Goal: Information Seeking & Learning: Check status

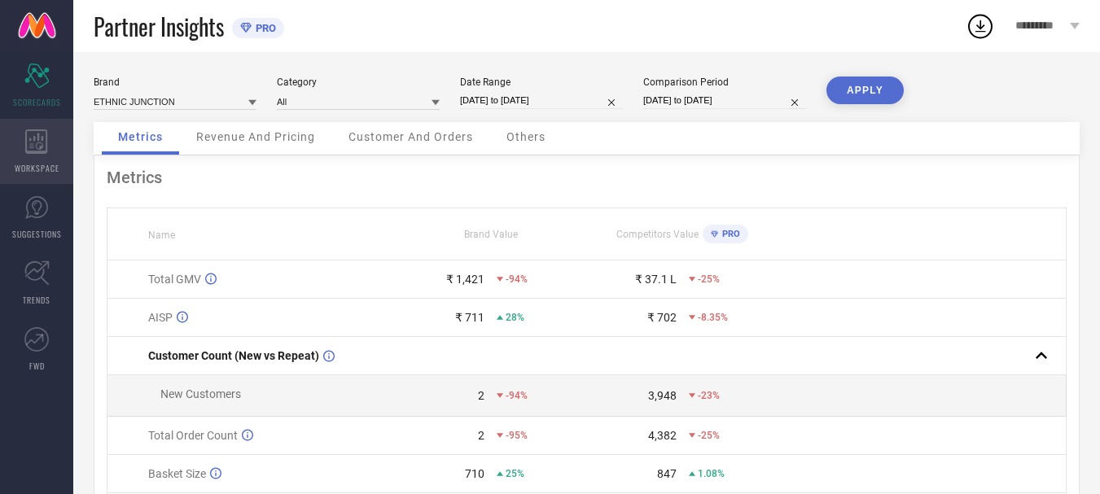
click at [27, 149] on icon at bounding box center [36, 141] width 22 height 24
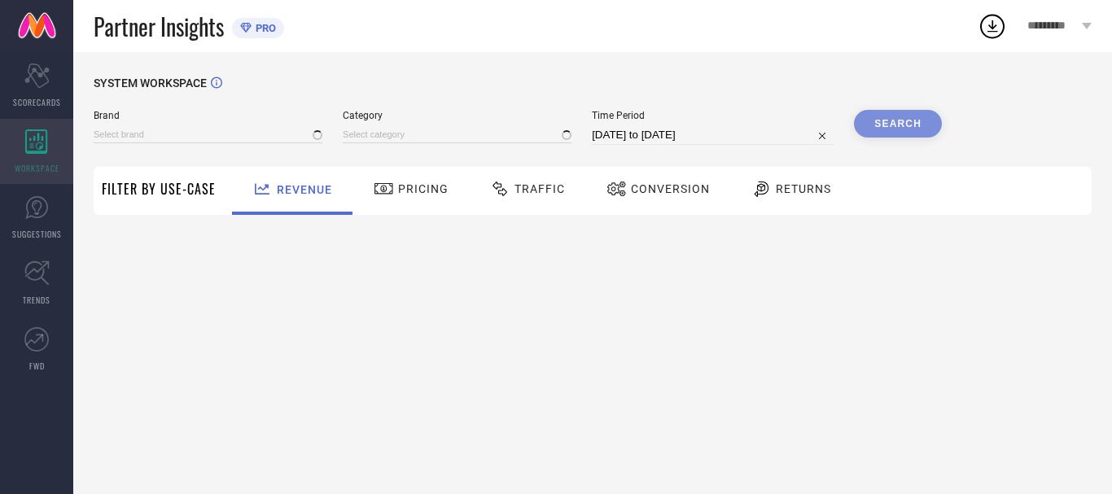
type input "ETHNIC JUNCTION"
type input "All"
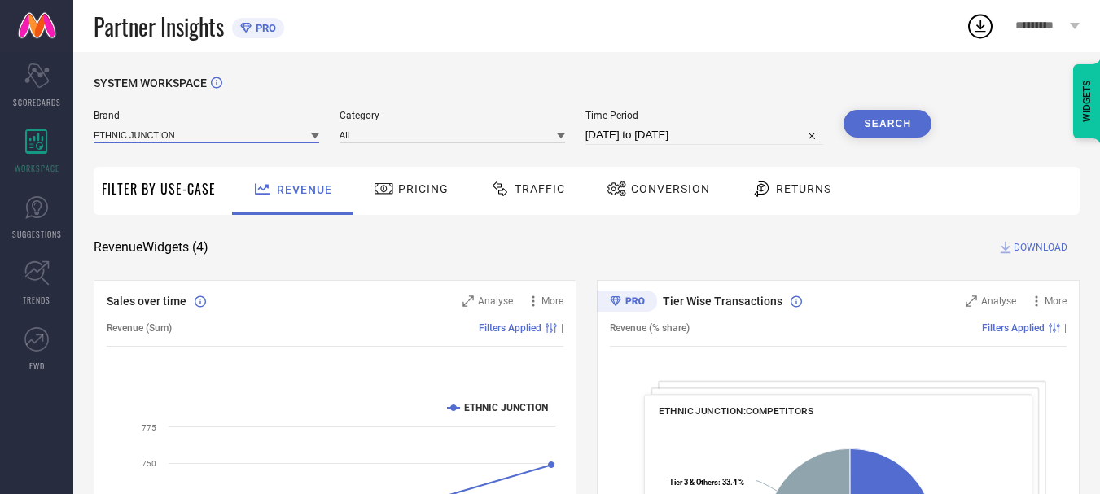
click at [213, 138] on input at bounding box center [206, 134] width 225 height 17
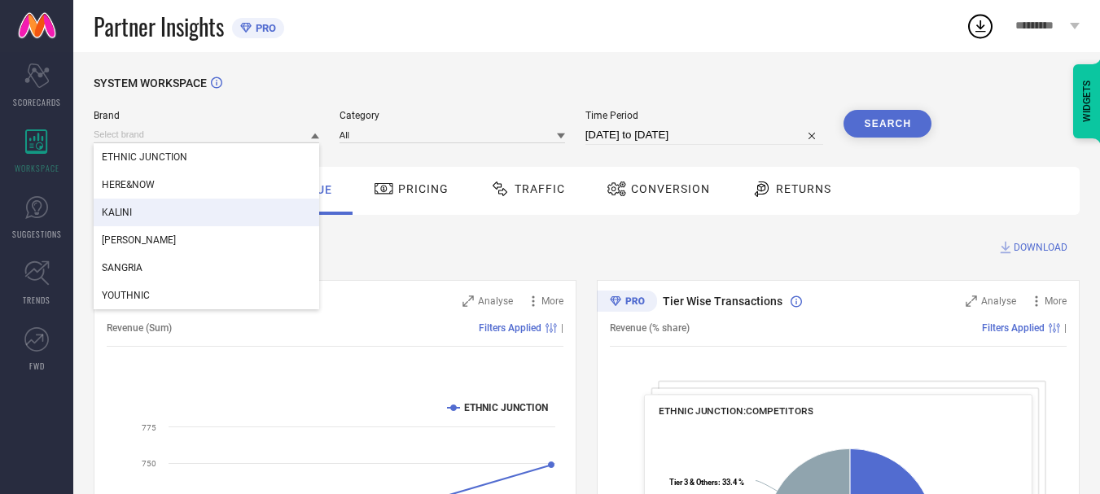
click at [159, 211] on div "KALINI" at bounding box center [206, 213] width 225 height 28
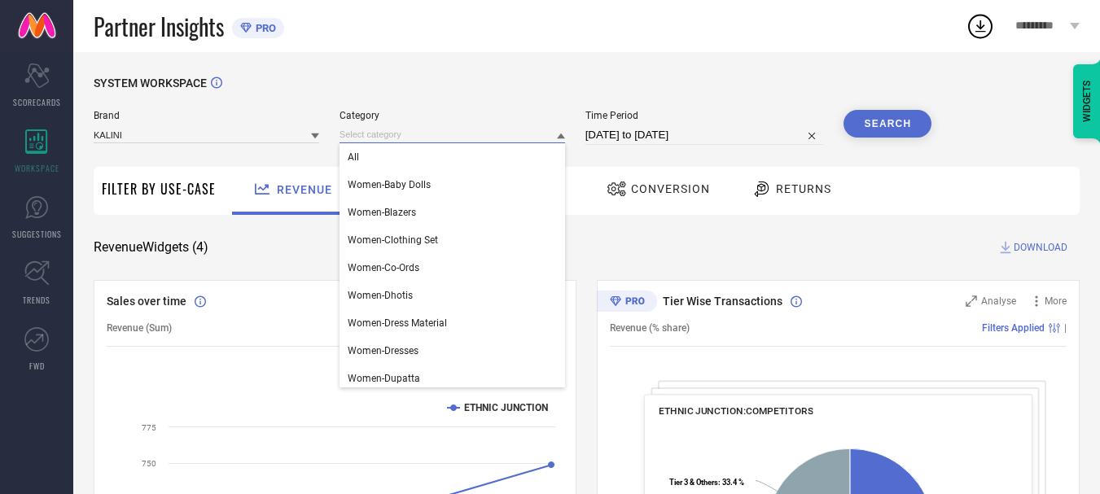
click at [346, 134] on input at bounding box center [451, 134] width 225 height 17
click at [359, 158] on span "All" at bounding box center [353, 156] width 11 height 11
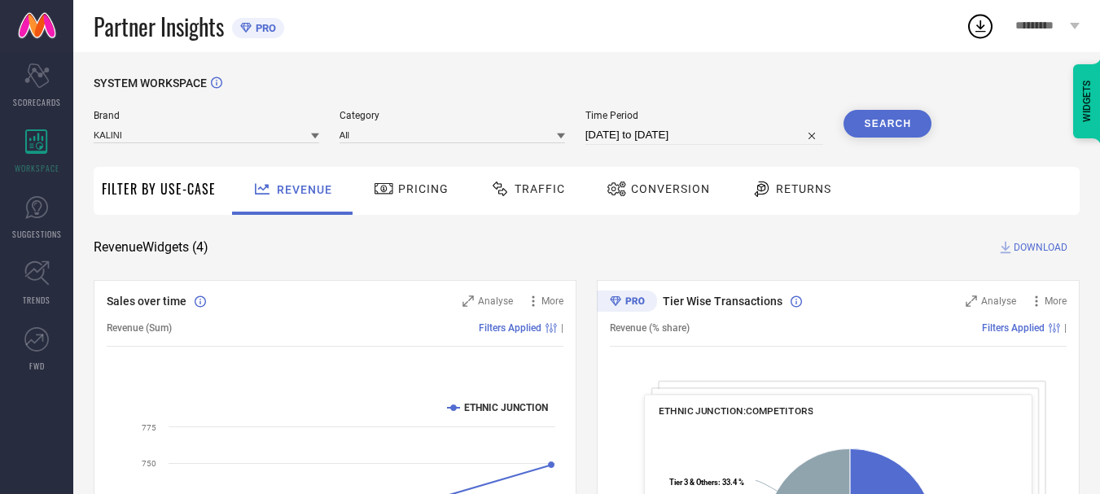
select select "6"
select select "2025"
select select "7"
select select "2025"
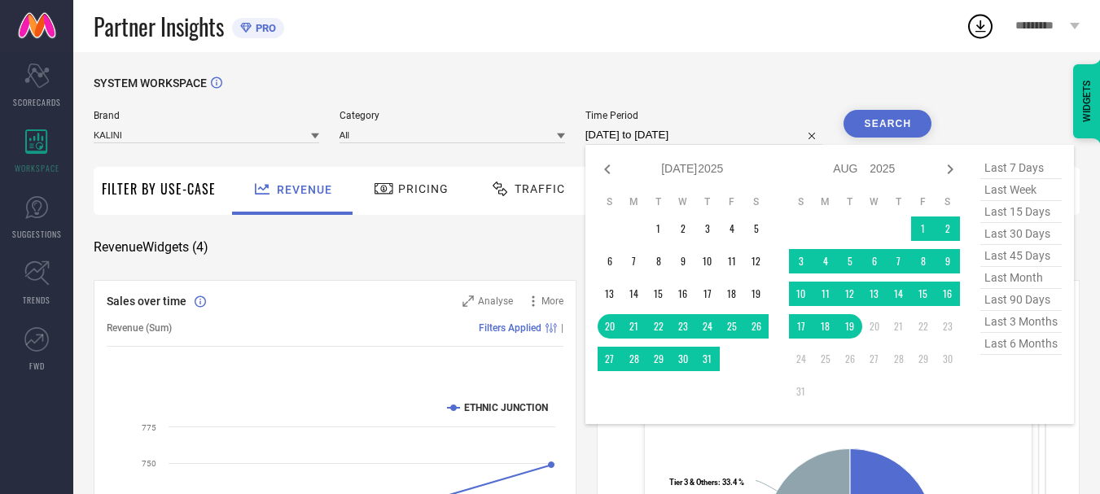
click at [694, 141] on input "[DATE] to [DATE]" at bounding box center [704, 135] width 239 height 20
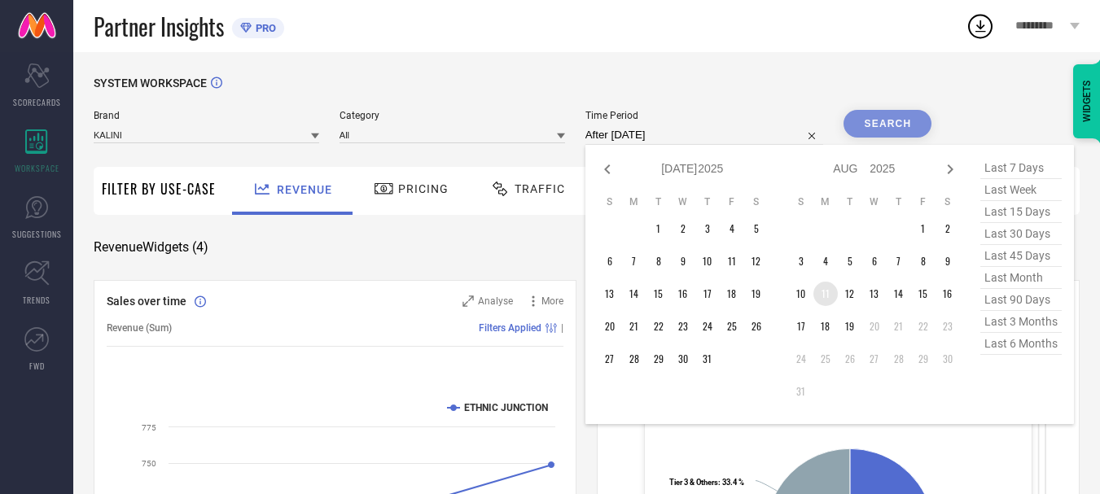
click at [829, 290] on td "11" at bounding box center [825, 294] width 24 height 24
type input "[DATE] to [DATE]"
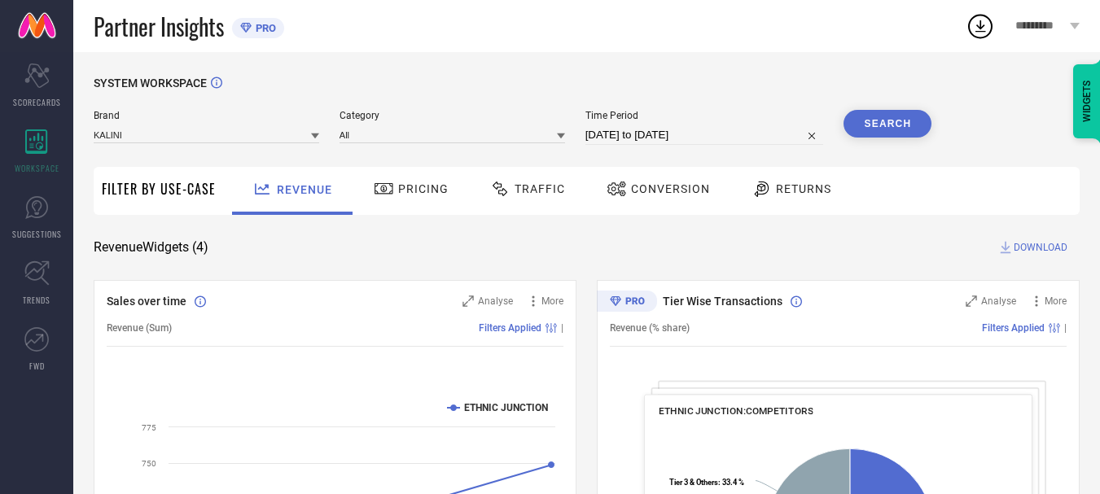
click at [670, 133] on input "[DATE] to [DATE]" at bounding box center [704, 135] width 239 height 20
select select "7"
select select "2025"
select select "8"
select select "2025"
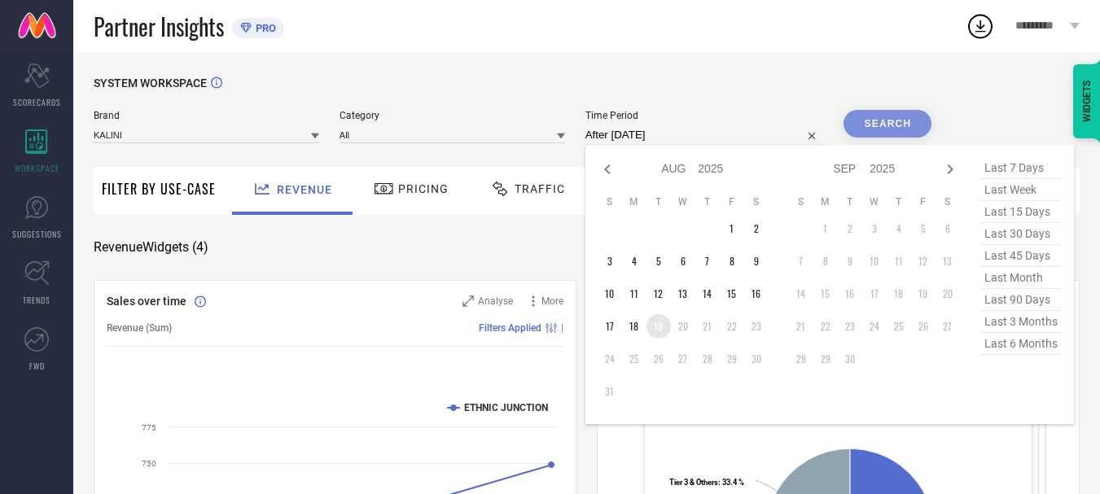
click at [662, 328] on td "19" at bounding box center [658, 326] width 24 height 24
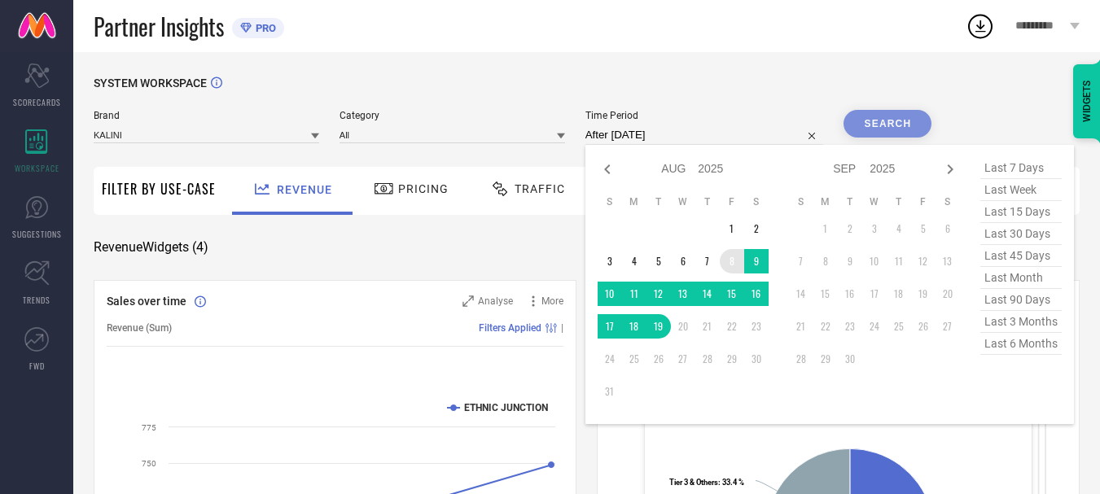
type input "[DATE] to [DATE]"
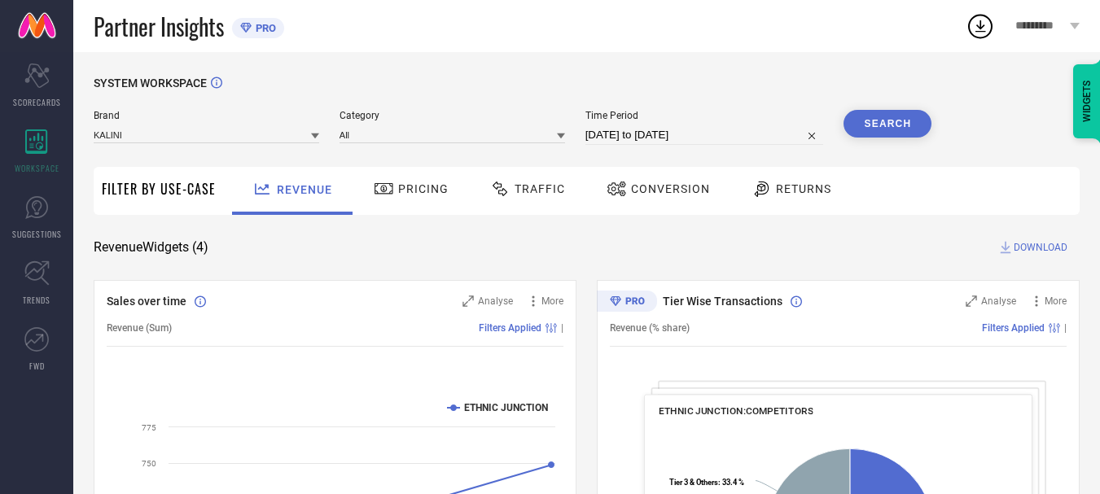
click at [881, 120] on button "Search" at bounding box center [887, 124] width 88 height 28
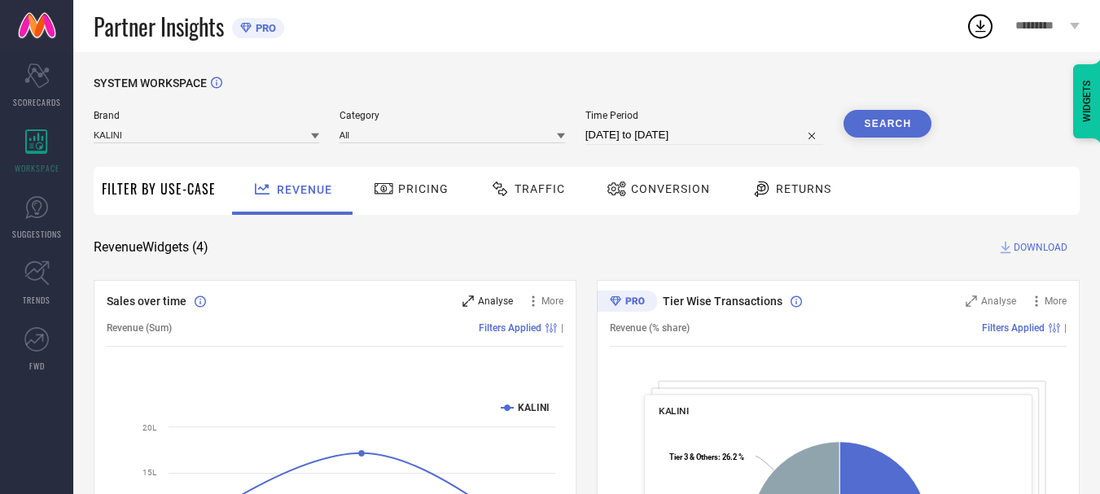
click at [466, 304] on icon at bounding box center [467, 300] width 11 height 11
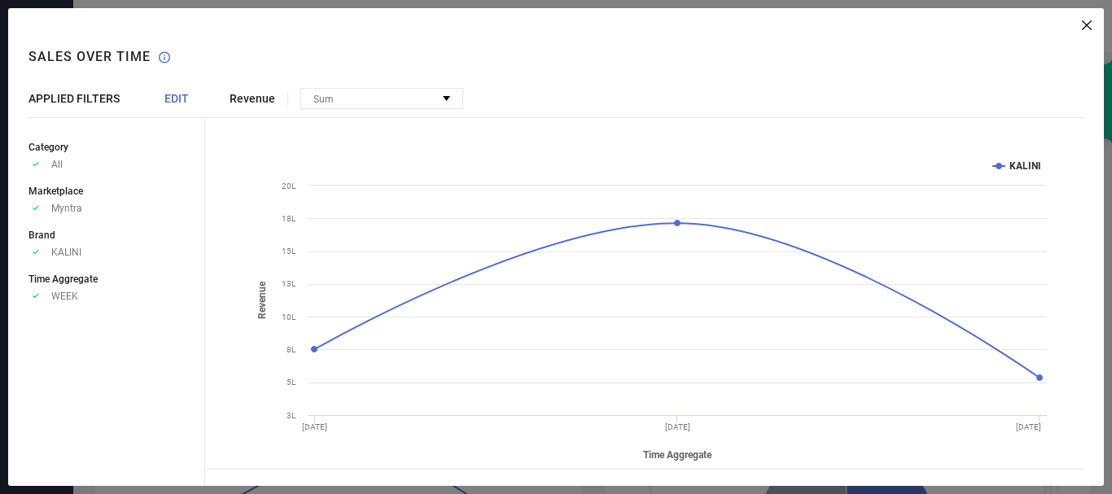
click at [179, 100] on span "EDIT" at bounding box center [176, 98] width 24 height 13
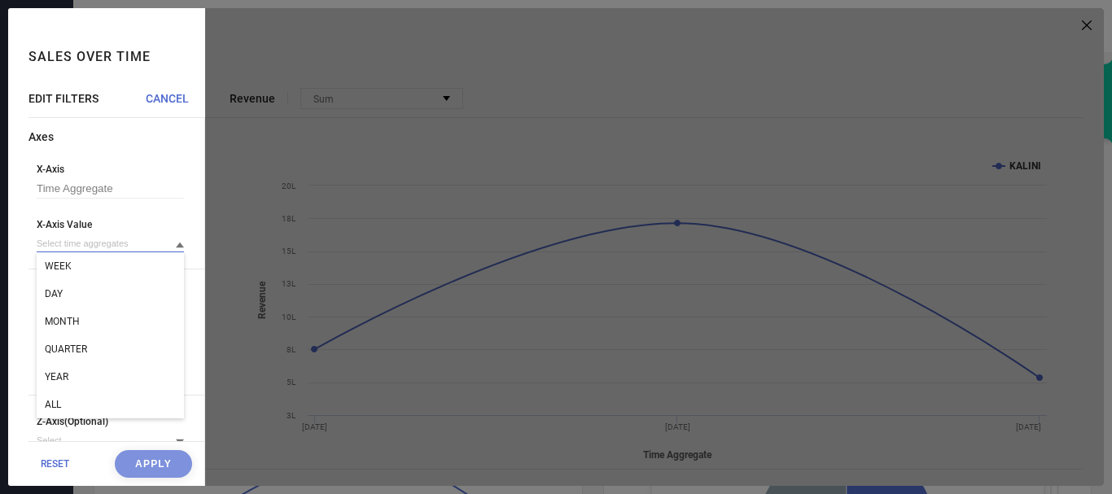
click at [49, 252] on input at bounding box center [110, 243] width 147 height 17
click at [65, 294] on div "DAY" at bounding box center [110, 294] width 147 height 28
click at [147, 466] on button "Apply" at bounding box center [153, 464] width 77 height 28
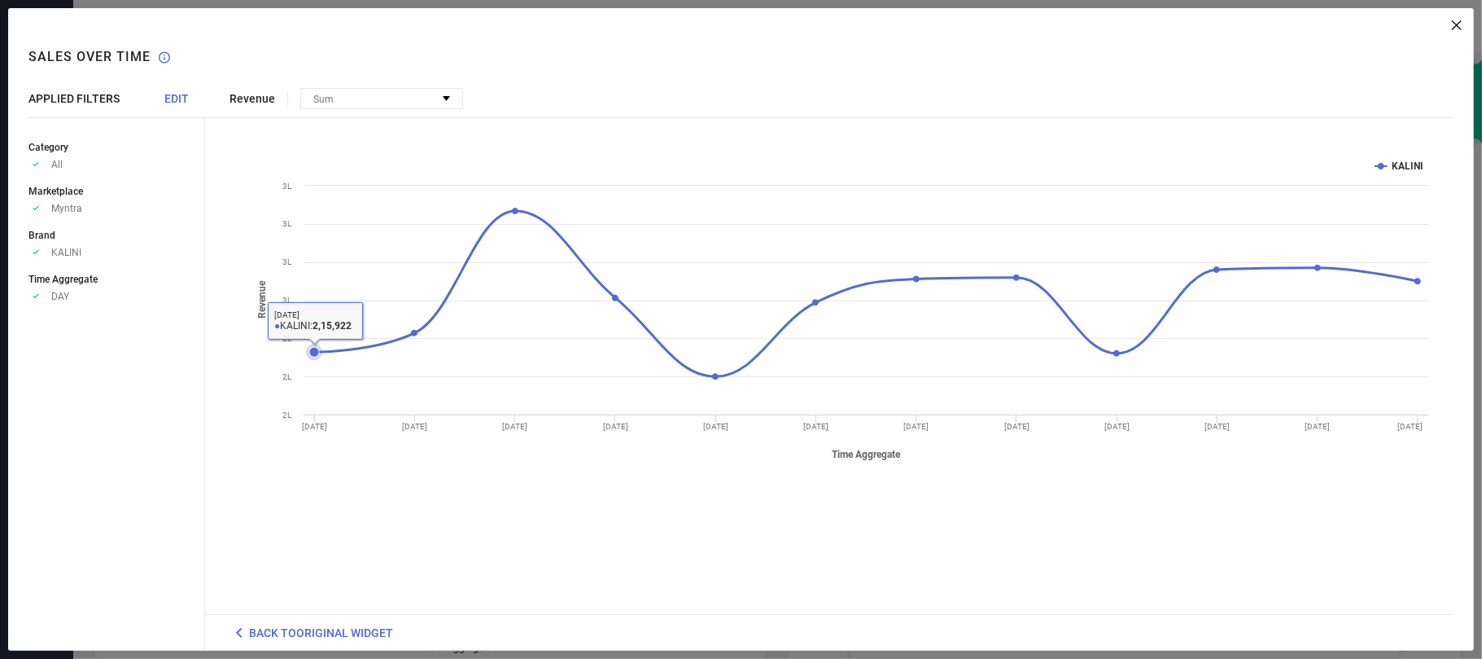
click at [314, 352] on icon at bounding box center [314, 352] width 10 height 10
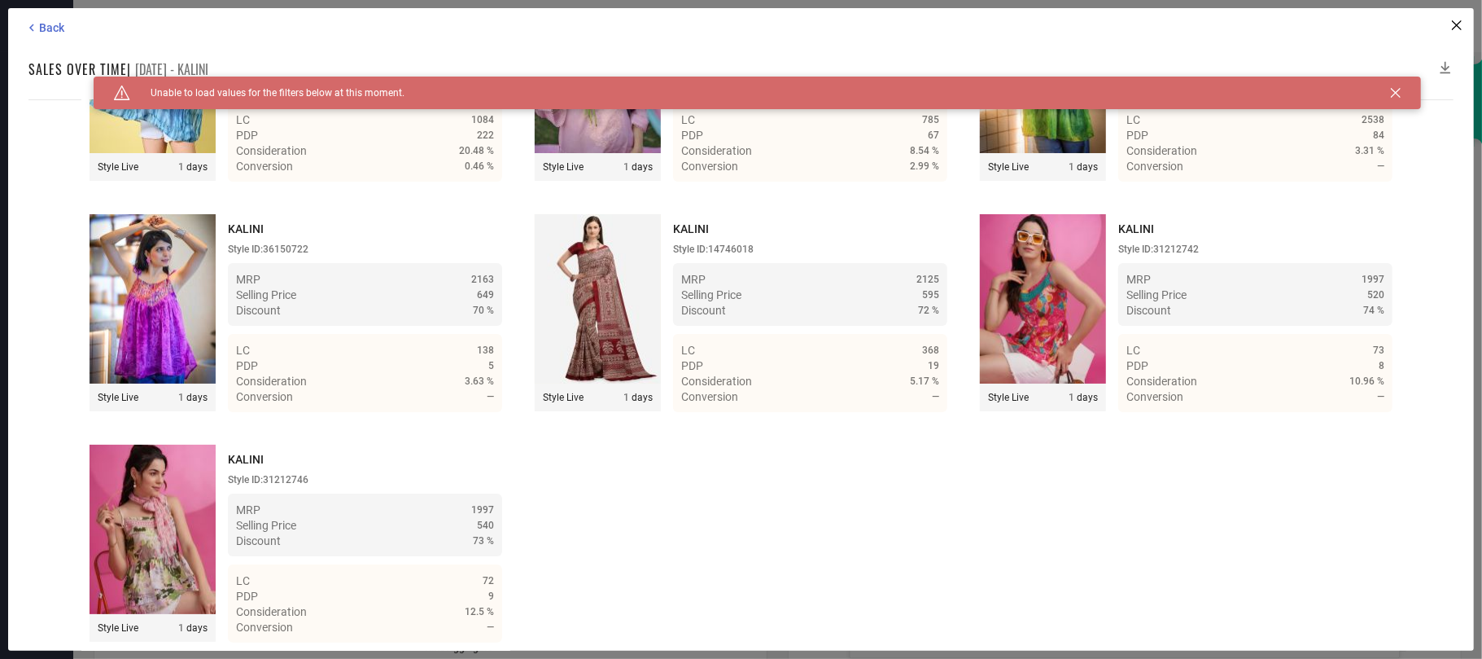
scroll to position [53432, 0]
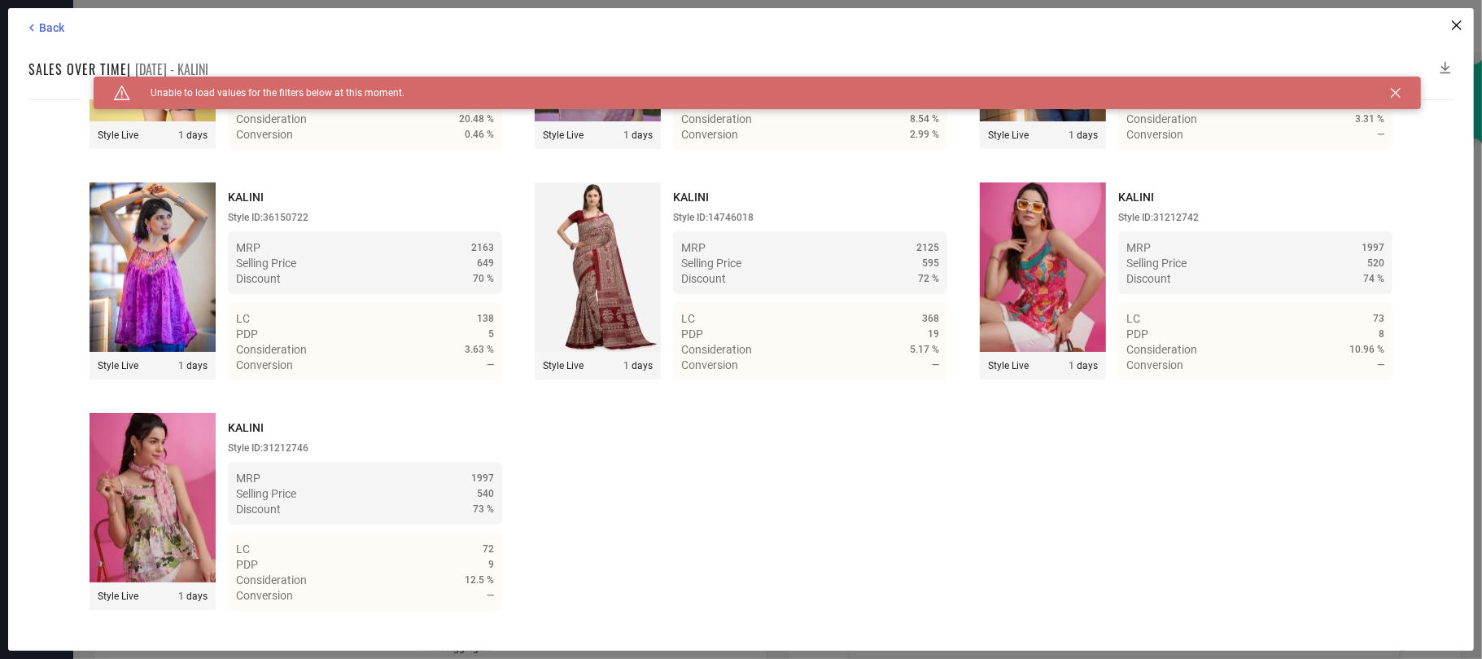
click at [835, 493] on span "Click here to reload." at bounding box center [810, 665] width 98 height 13
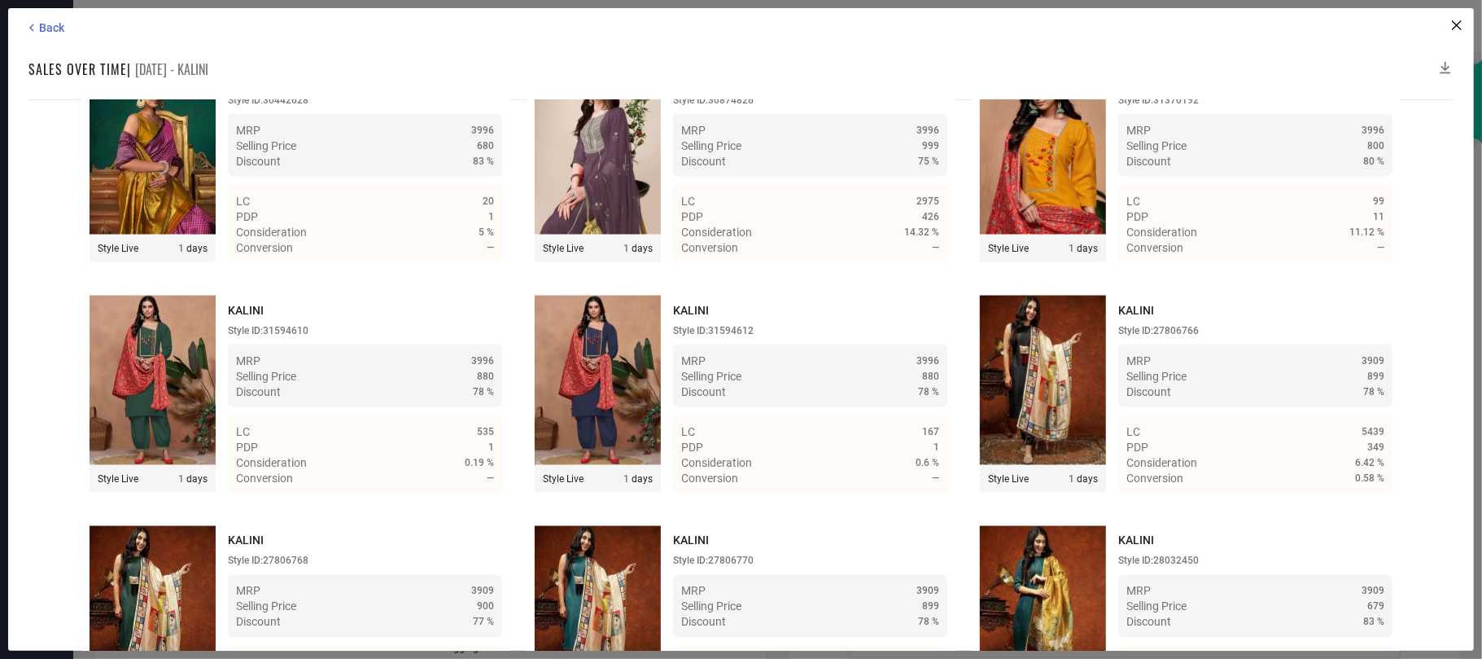
scroll to position [68986, 0]
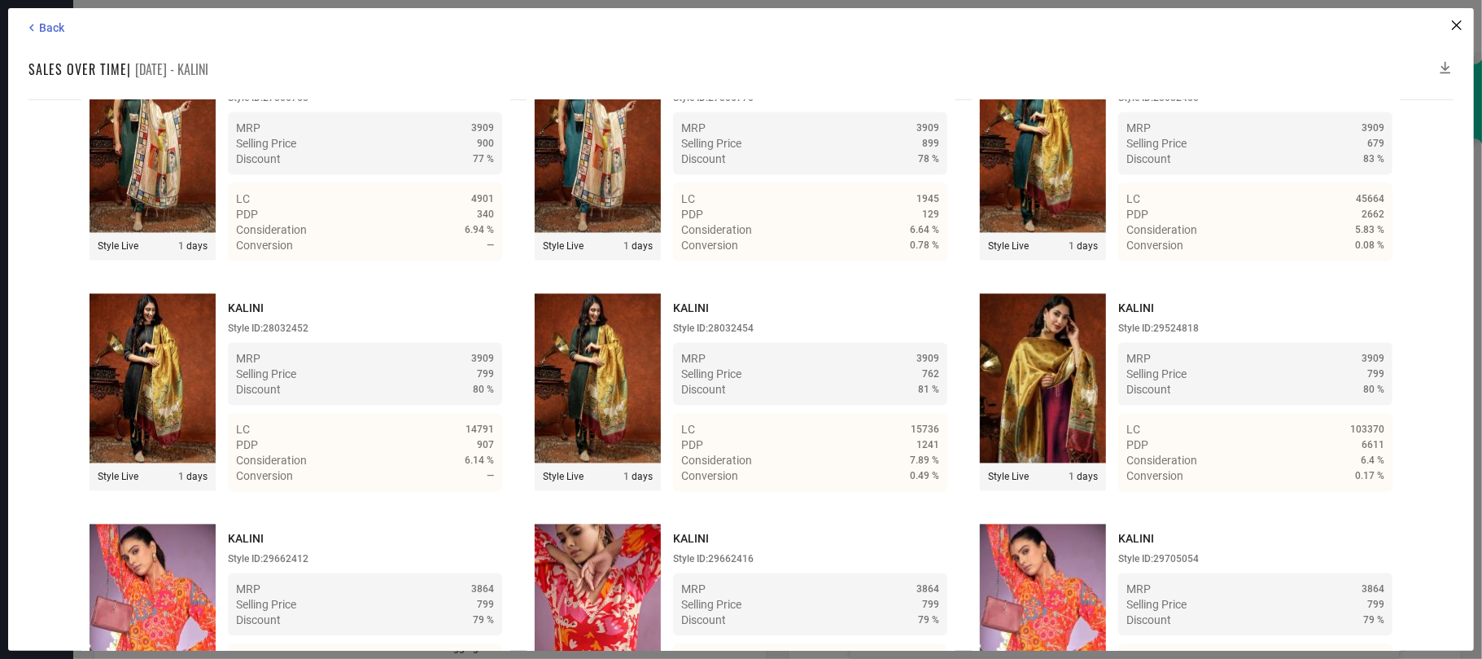
click at [1111, 65] on icon at bounding box center [1446, 67] width 16 height 16
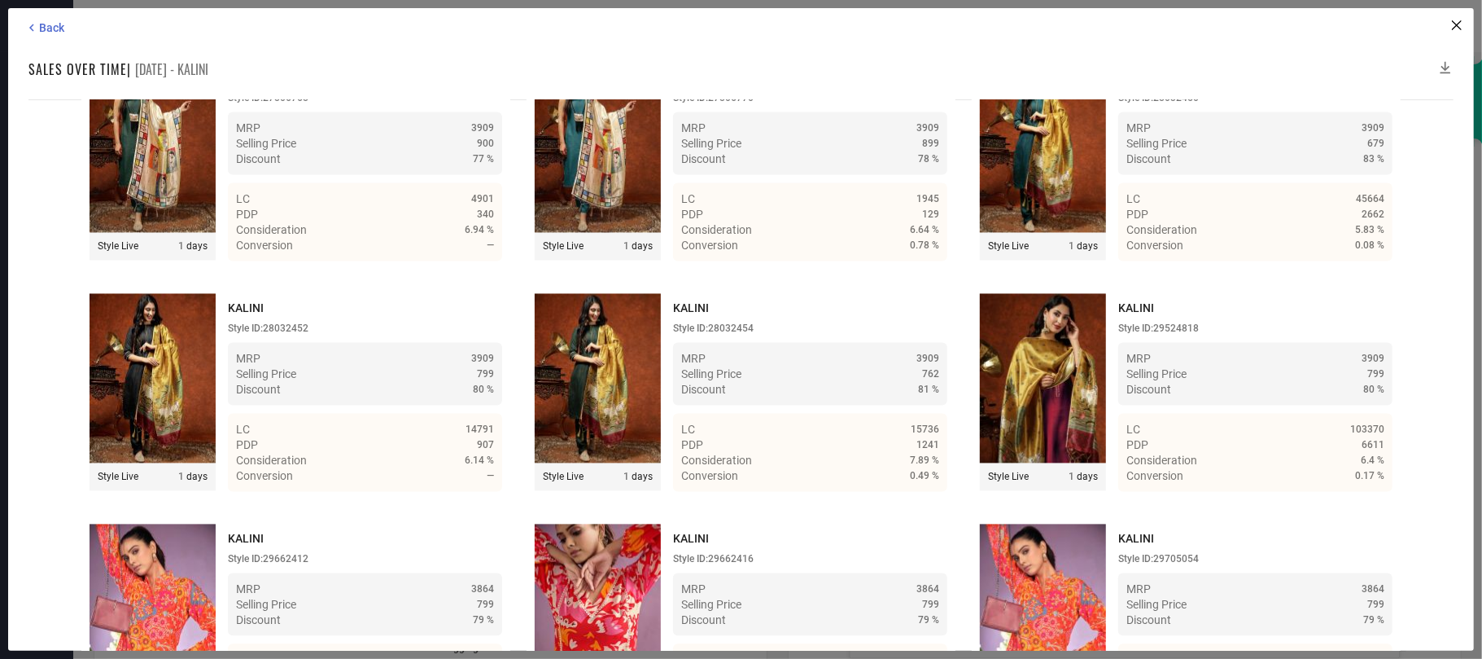
click at [1111, 65] on icon at bounding box center [1446, 67] width 16 height 16
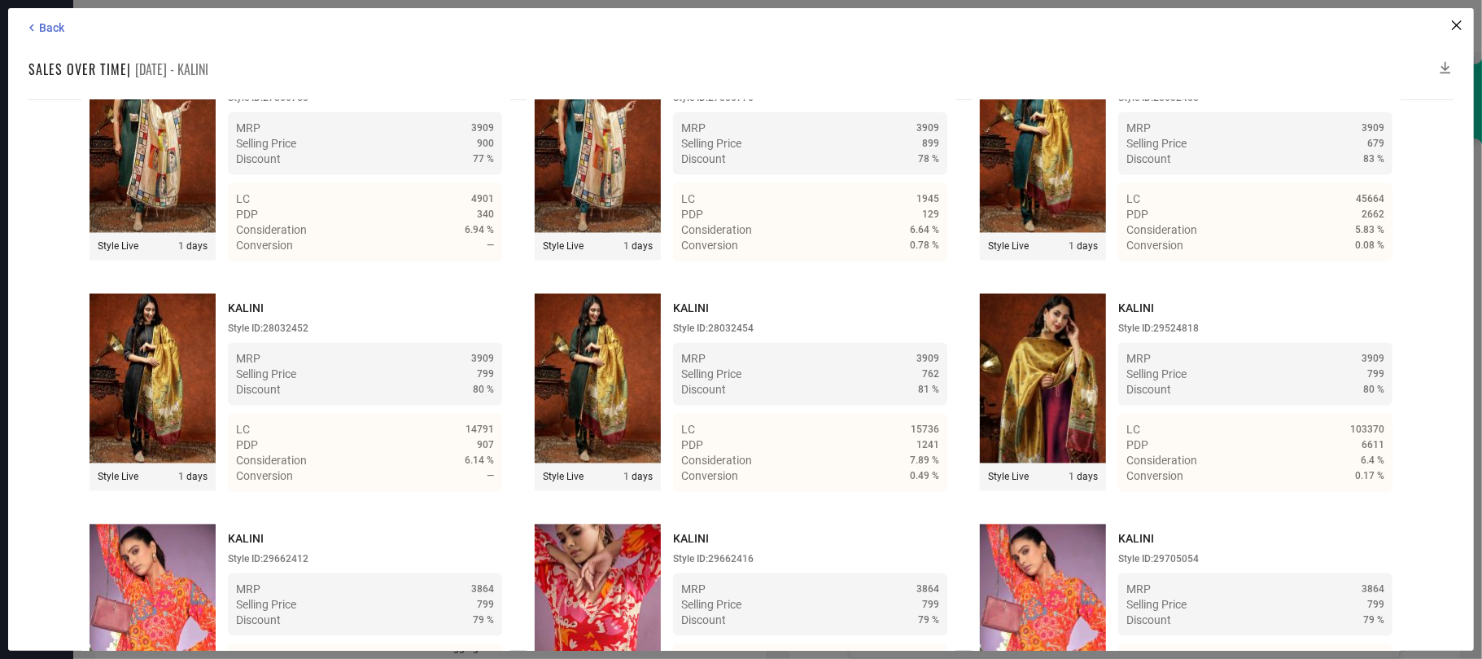
scroll to position [76346, 0]
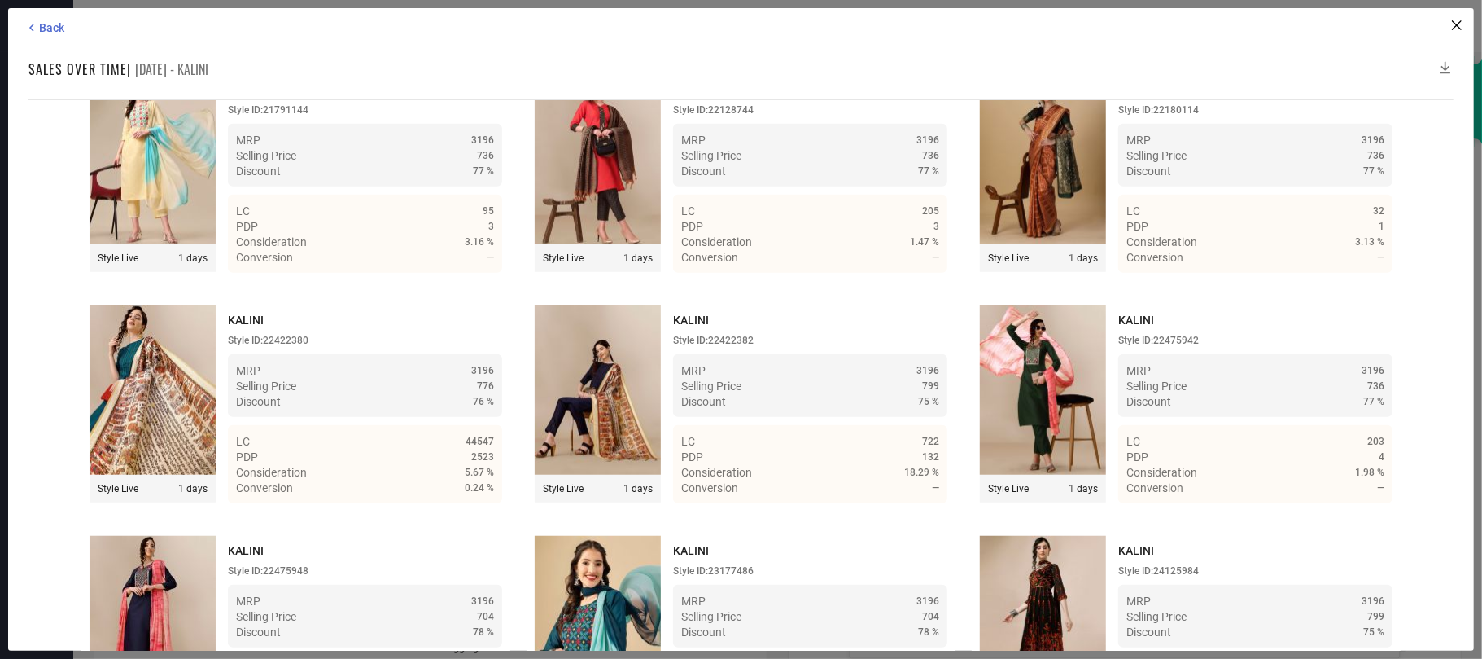
click at [1111, 65] on icon at bounding box center [1446, 67] width 16 height 16
click at [1111, 66] on icon at bounding box center [1446, 67] width 16 height 16
click at [1111, 57] on div "Back Sales over time | 08 Aug 25 - KALINI Time Duration: MRP : High to Low MRP …" at bounding box center [741, 329] width 1466 height 642
click at [1111, 63] on icon at bounding box center [1446, 67] width 16 height 16
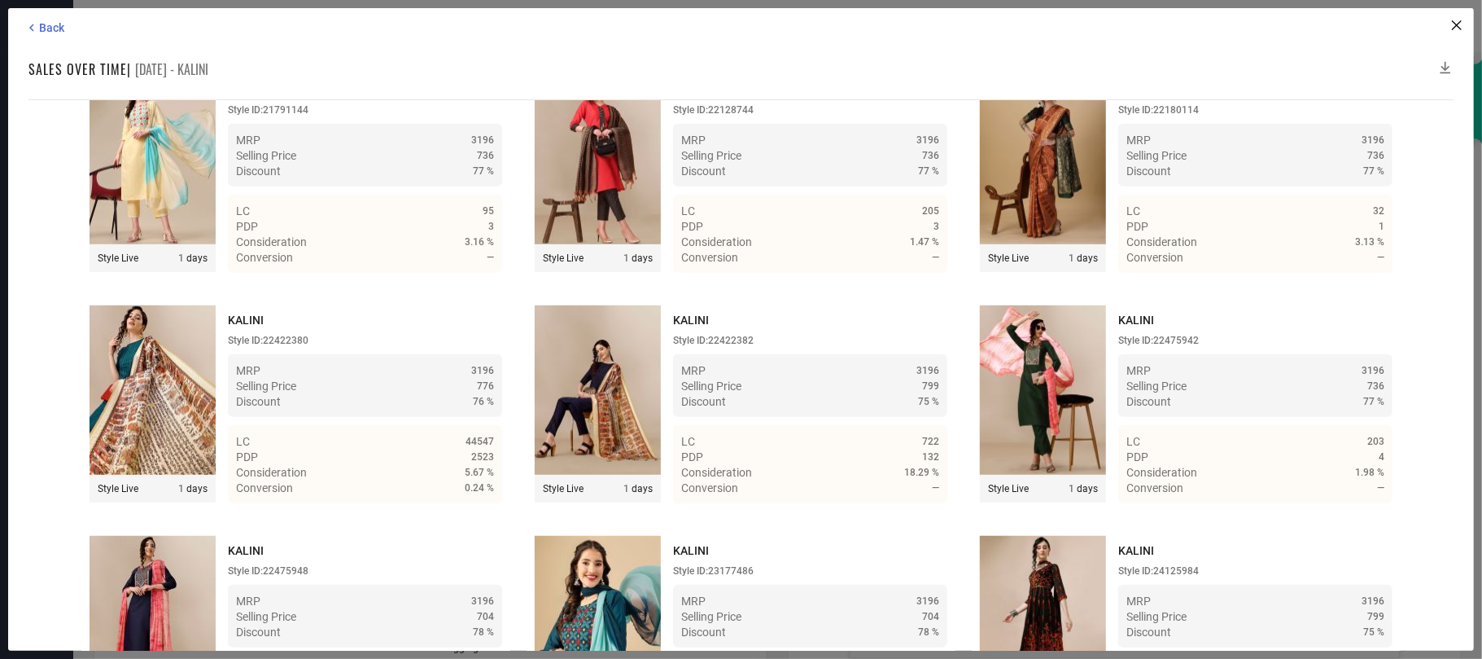
click at [1111, 63] on icon at bounding box center [1446, 67] width 16 height 16
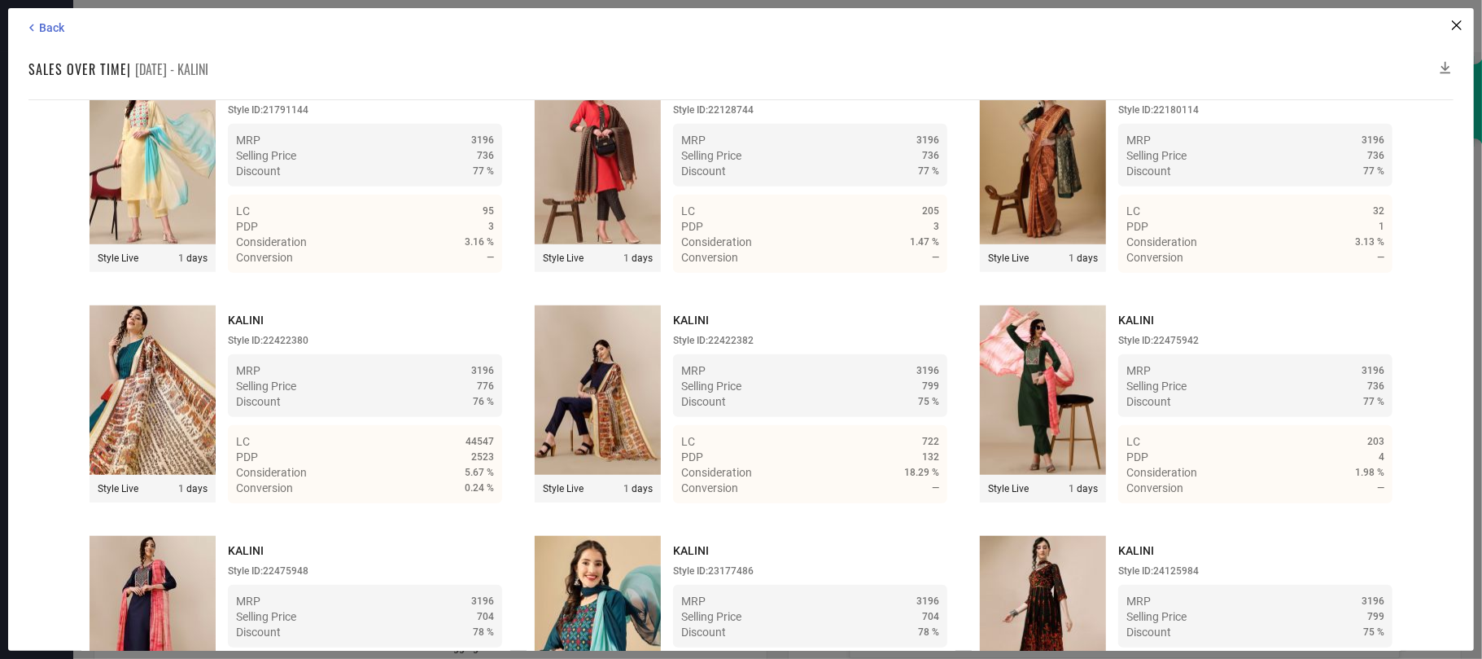
click at [1111, 63] on icon at bounding box center [1446, 67] width 16 height 16
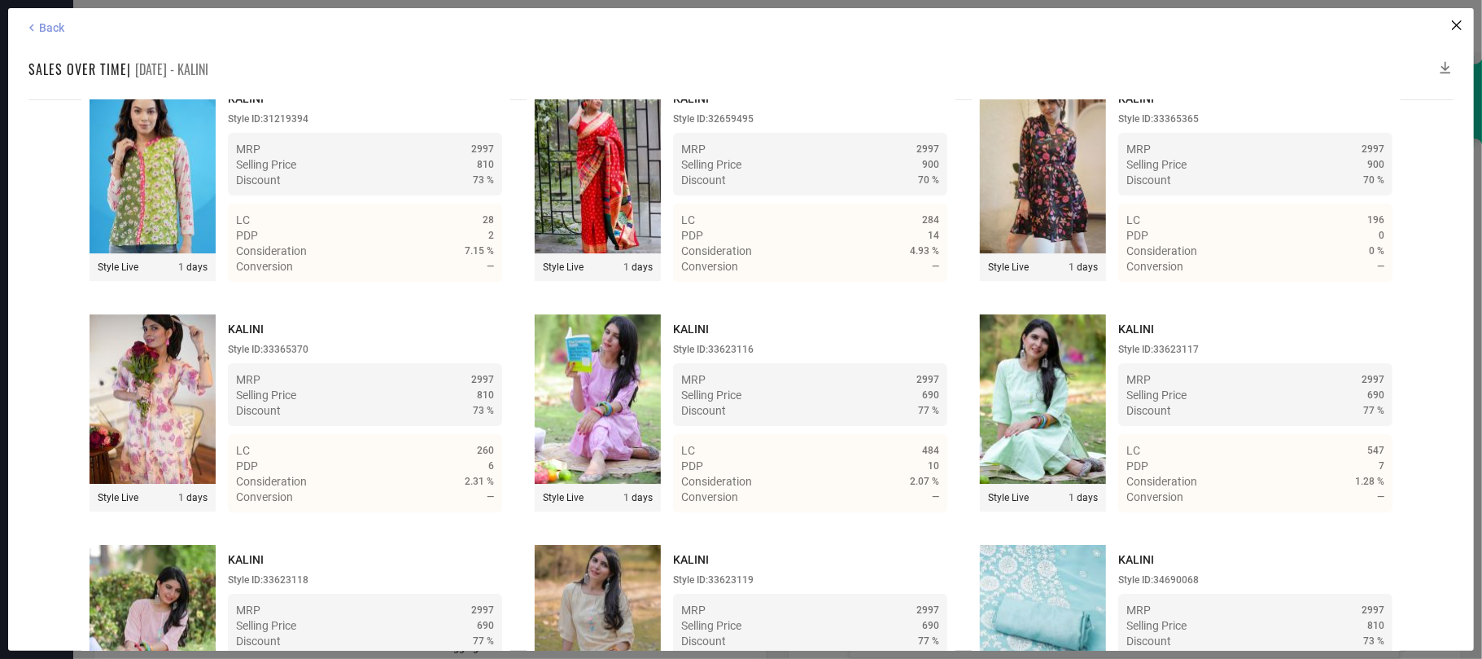
click at [47, 29] on span "Back" at bounding box center [51, 27] width 25 height 13
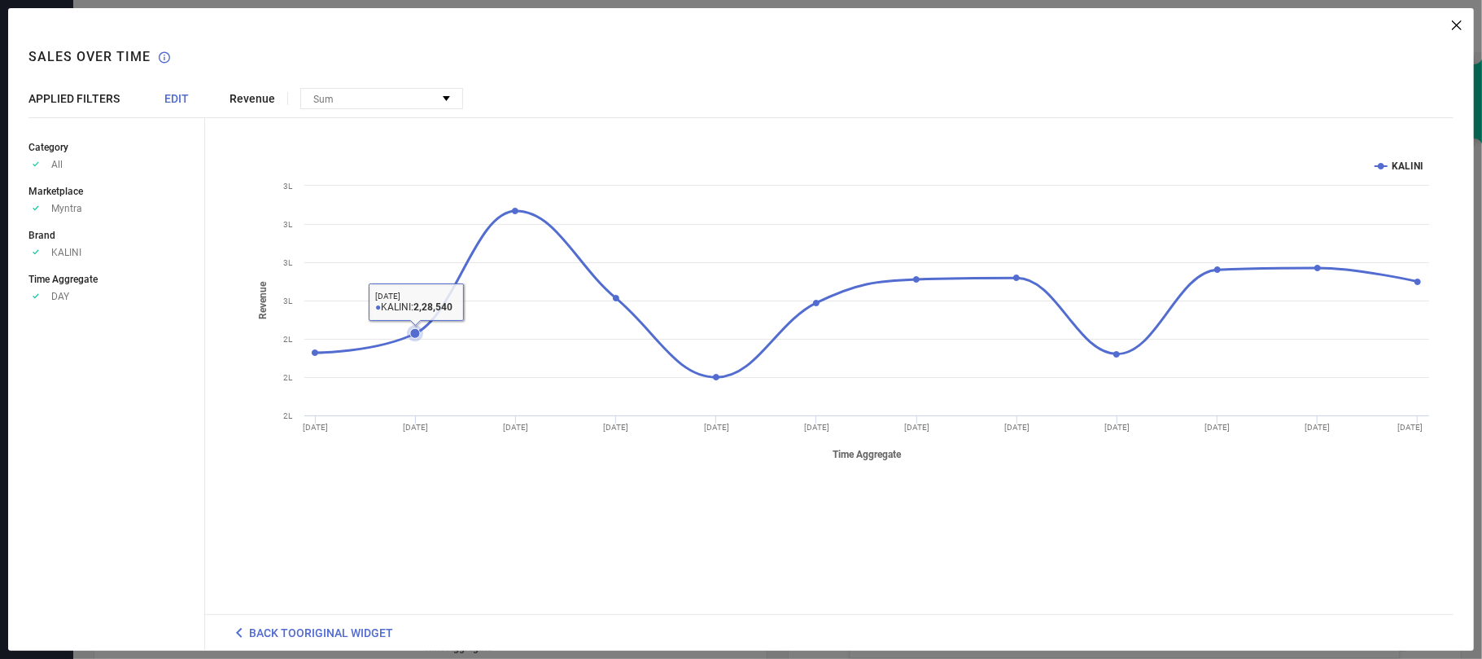
click at [417, 336] on icon at bounding box center [415, 333] width 10 height 10
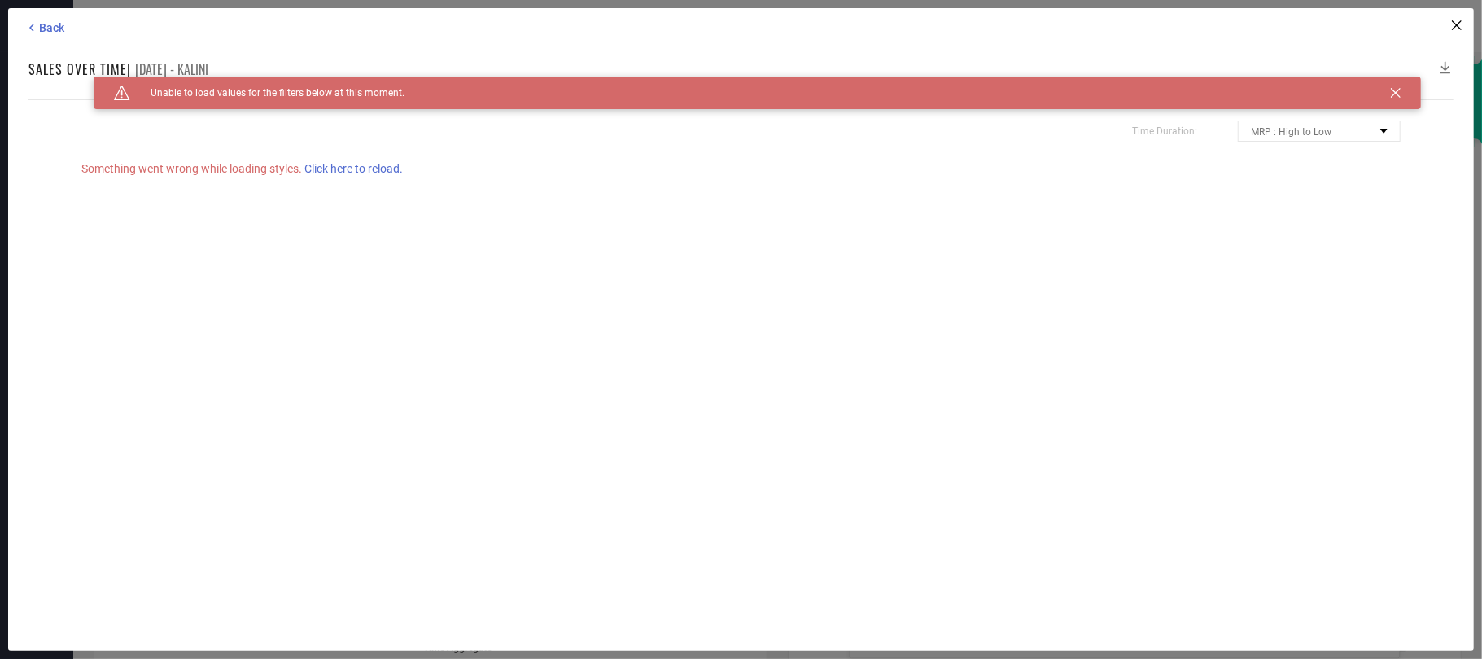
click at [369, 173] on span "Click here to reload." at bounding box center [353, 168] width 98 height 13
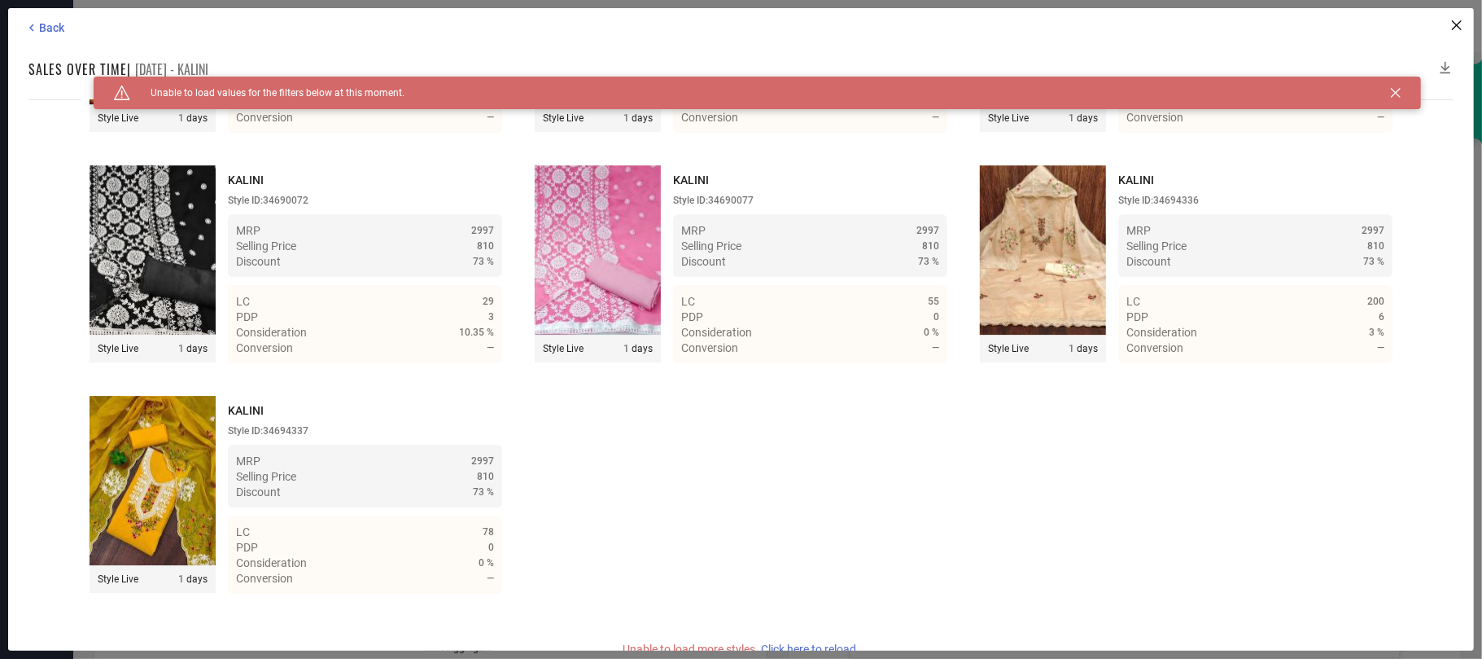
scroll to position [30423, 0]
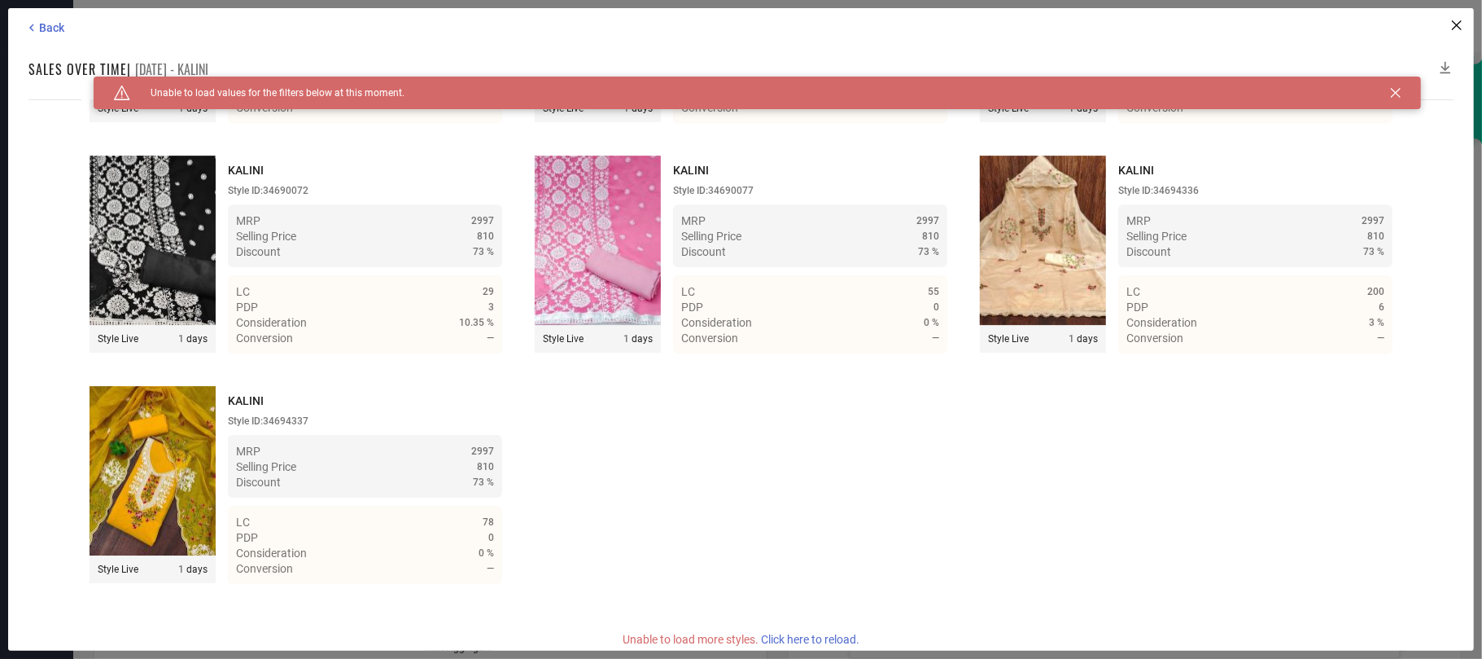
click at [837, 493] on span "Click here to reload." at bounding box center [810, 638] width 98 height 13
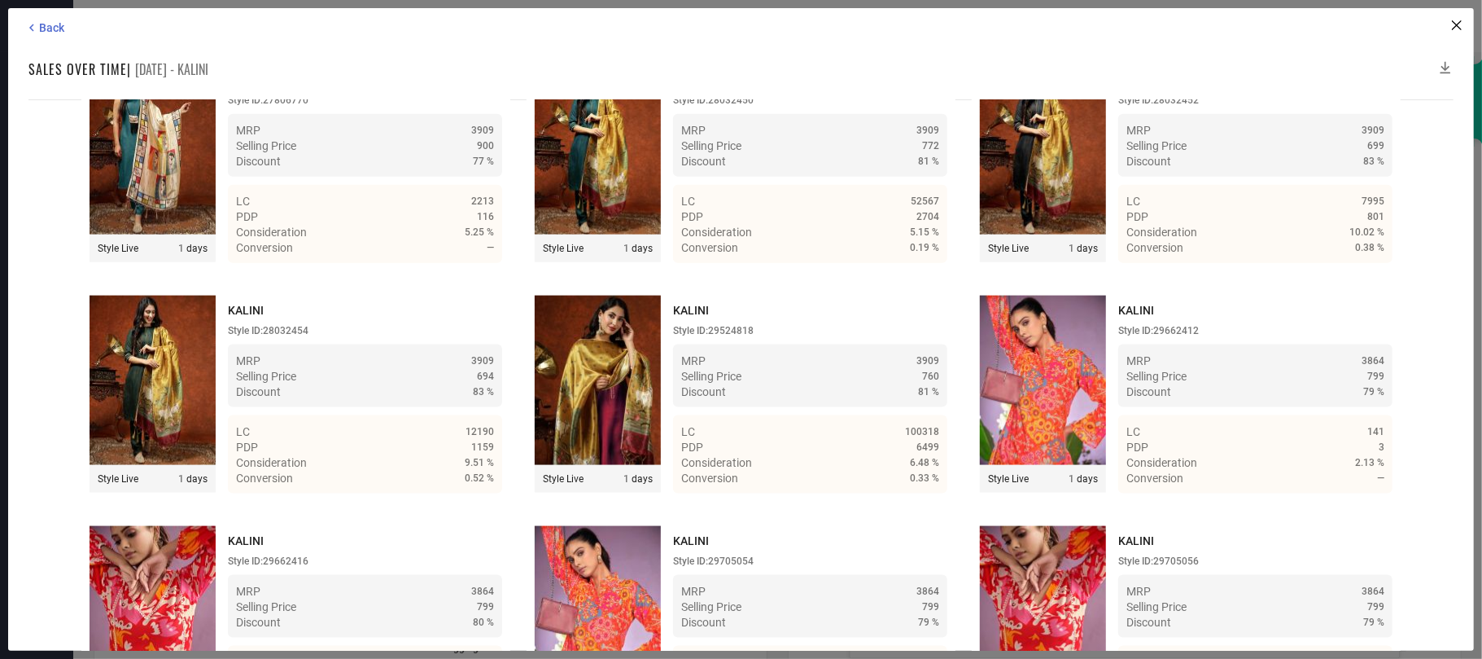
scroll to position [45976, 0]
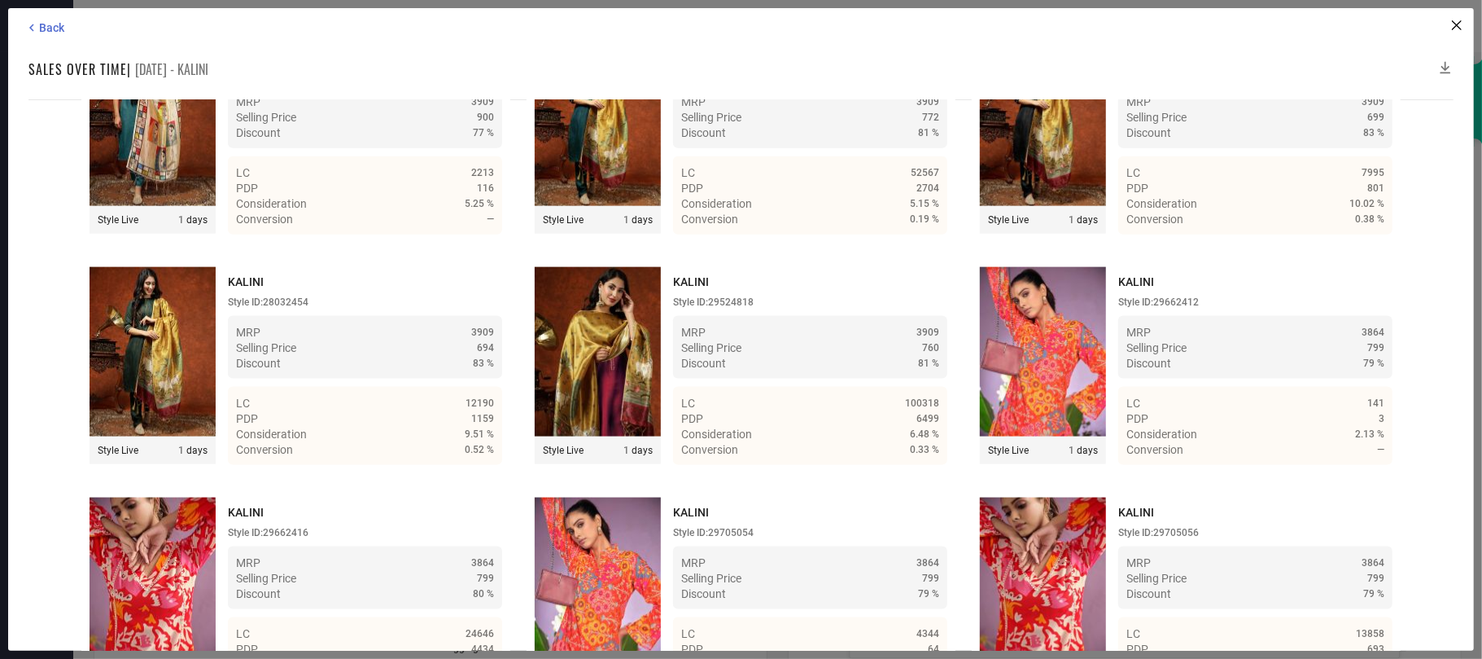
click at [1111, 60] on icon at bounding box center [1446, 67] width 16 height 16
click at [1111, 63] on icon at bounding box center [1446, 67] width 16 height 16
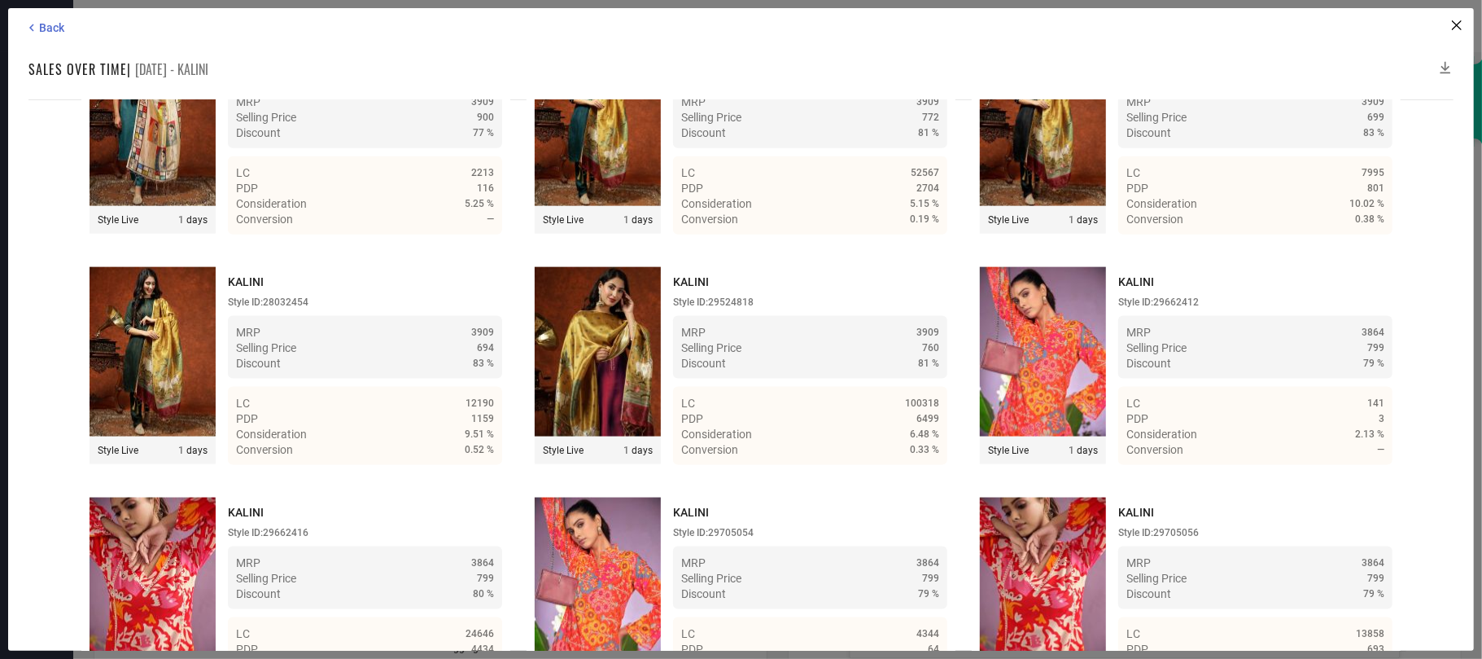
click at [1111, 63] on icon at bounding box center [1446, 67] width 16 height 16
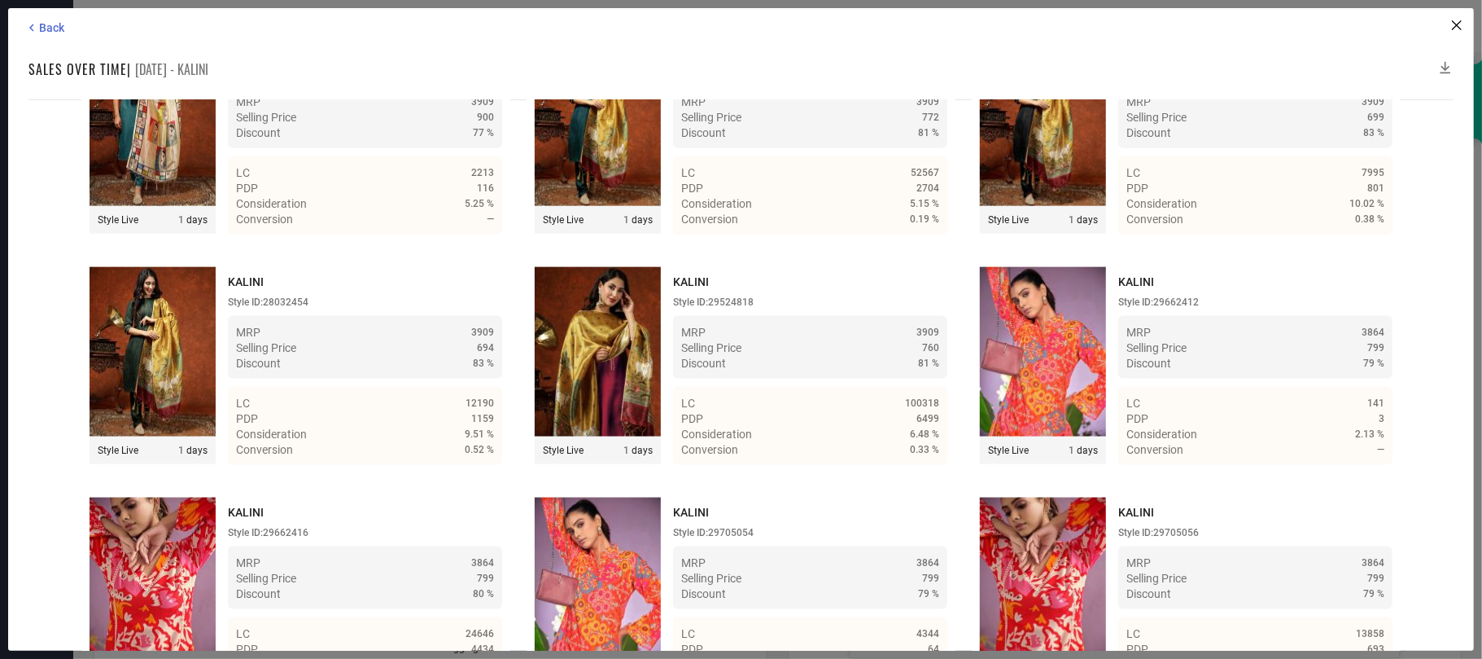
click at [1111, 63] on icon at bounding box center [1446, 67] width 16 height 16
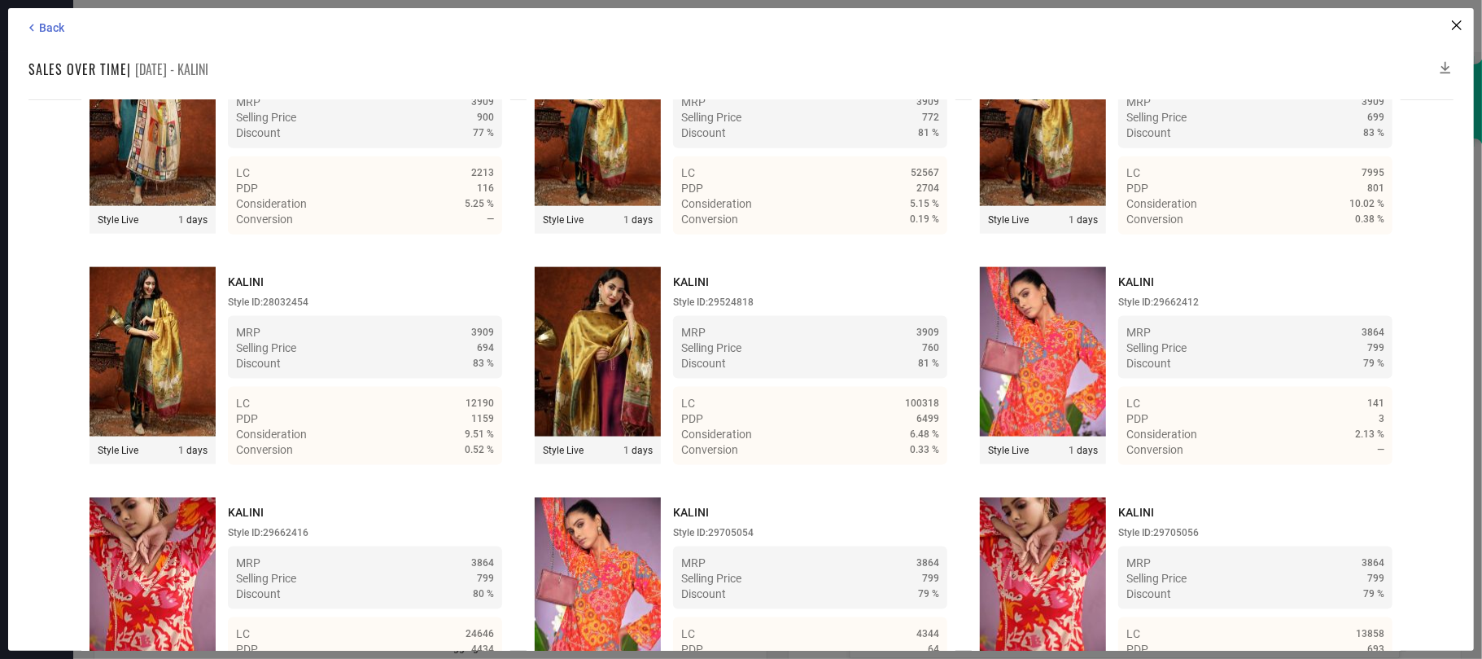
click at [1111, 65] on icon at bounding box center [1446, 67] width 16 height 16
click at [1111, 68] on icon at bounding box center [1446, 68] width 11 height 12
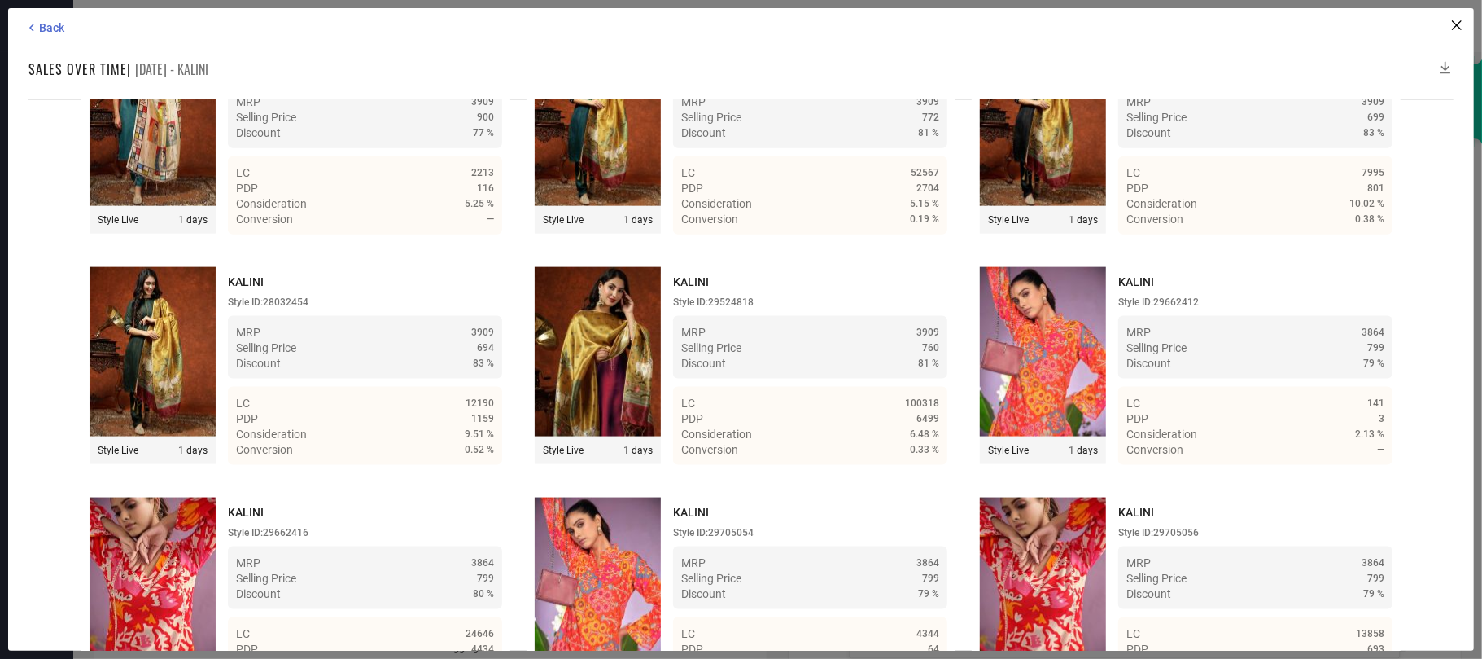
click at [1111, 57] on div "Back Sales over time | [DATE] - KALINI Time Duration: MRP : High to Low MRP : L…" at bounding box center [741, 329] width 1466 height 642
click at [1111, 59] on icon at bounding box center [1446, 67] width 16 height 16
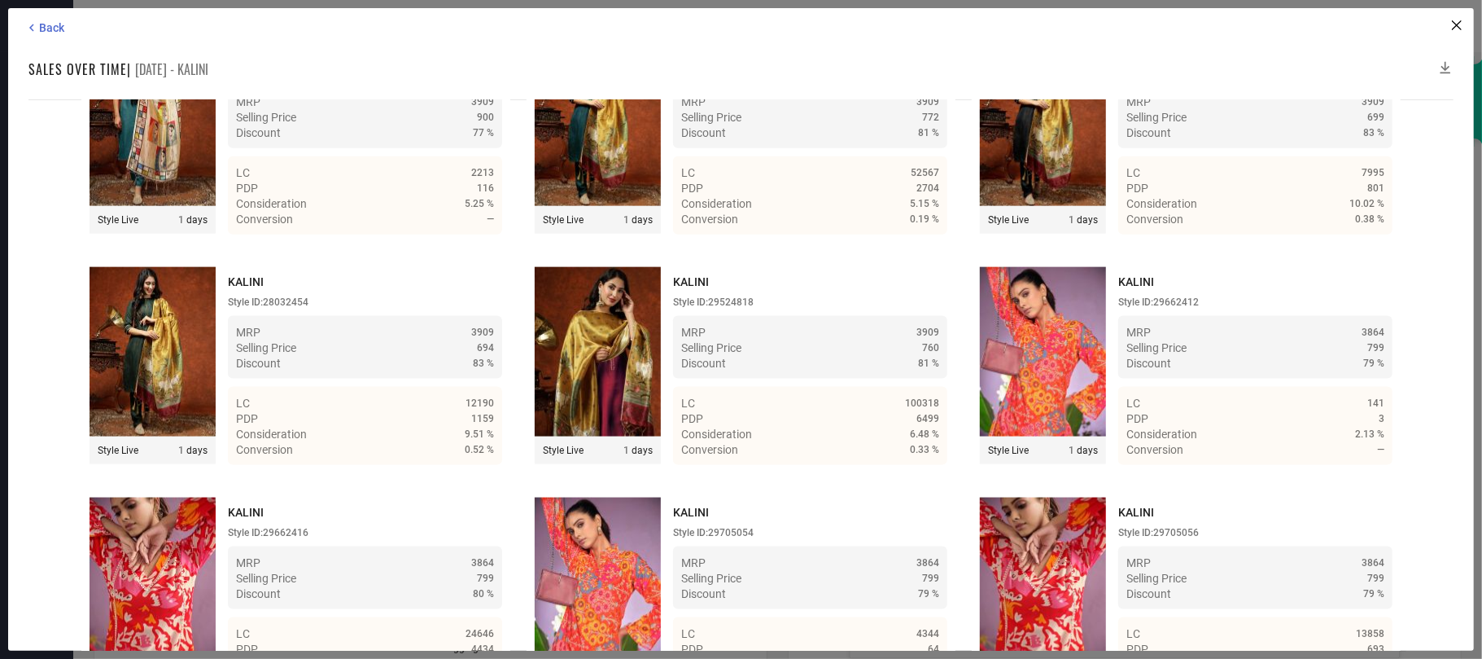
click at [1111, 59] on icon at bounding box center [1446, 67] width 16 height 16
click at [1111, 65] on icon at bounding box center [1446, 67] width 16 height 16
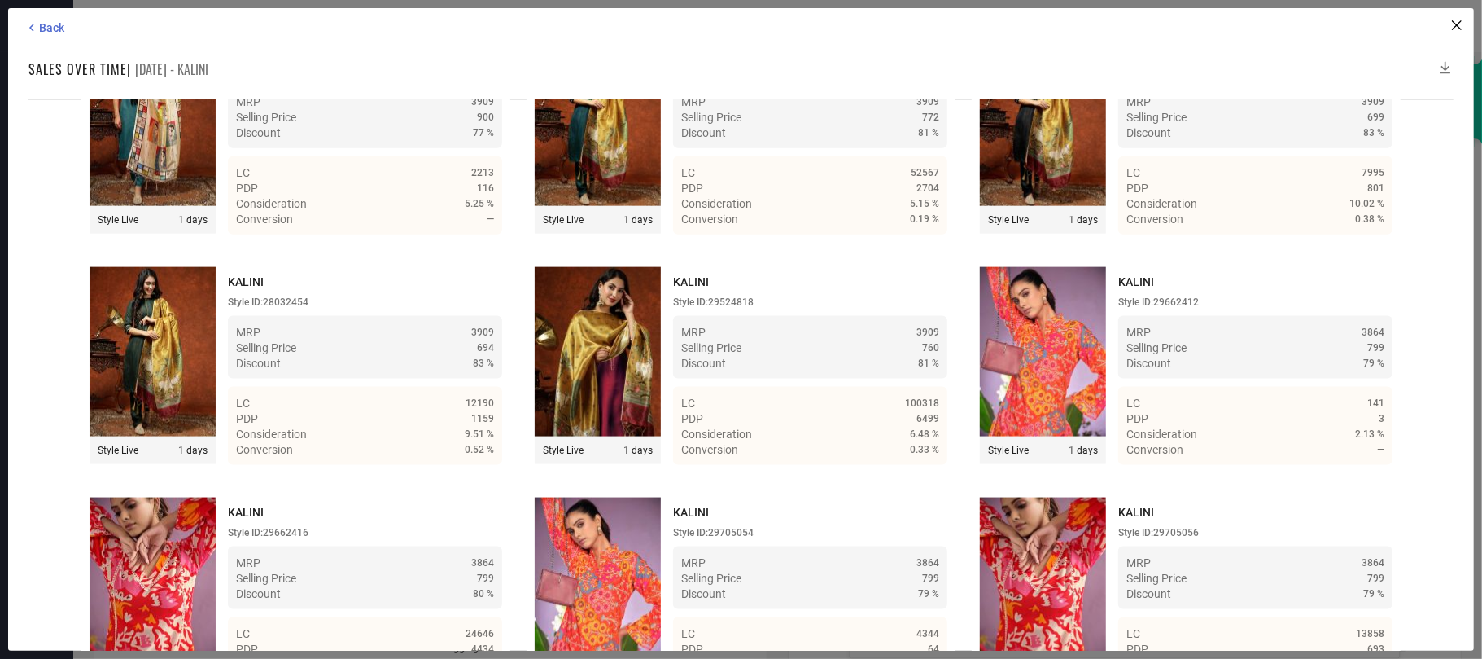
click at [1111, 65] on icon at bounding box center [1446, 67] width 16 height 16
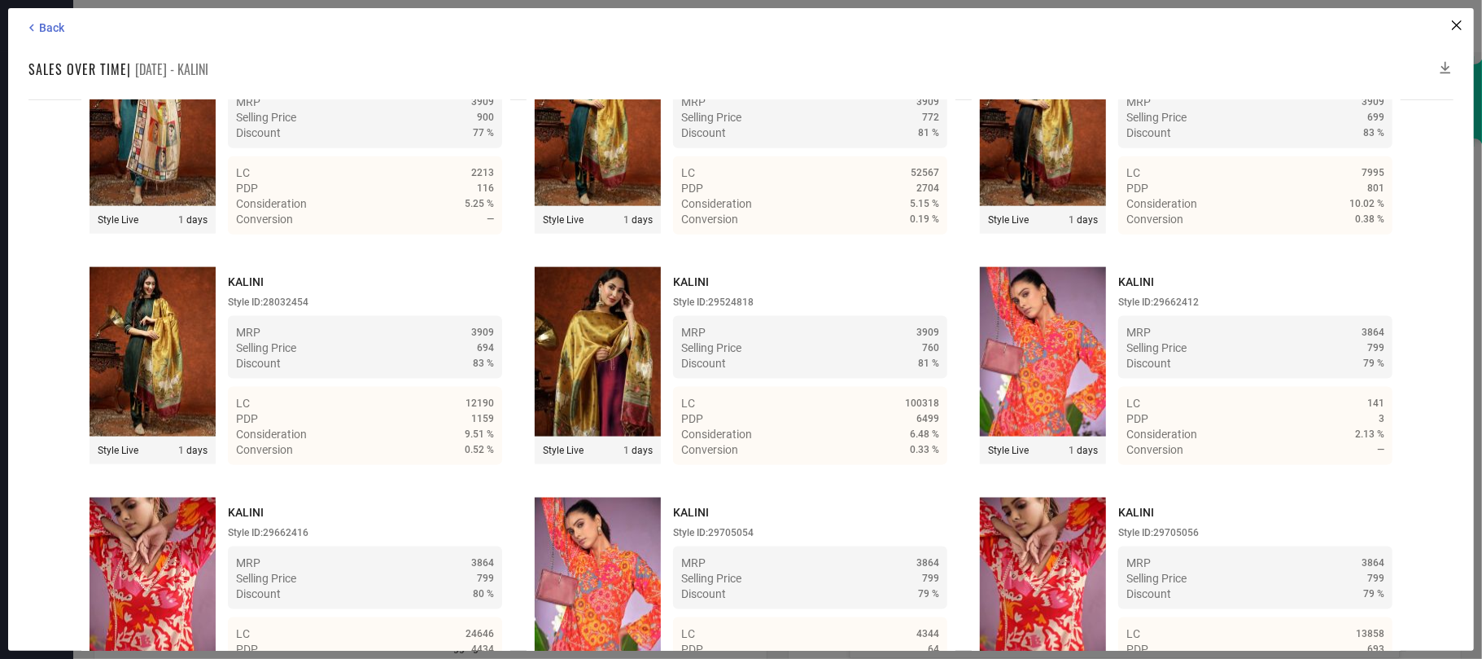
click at [1111, 65] on icon at bounding box center [1446, 67] width 16 height 16
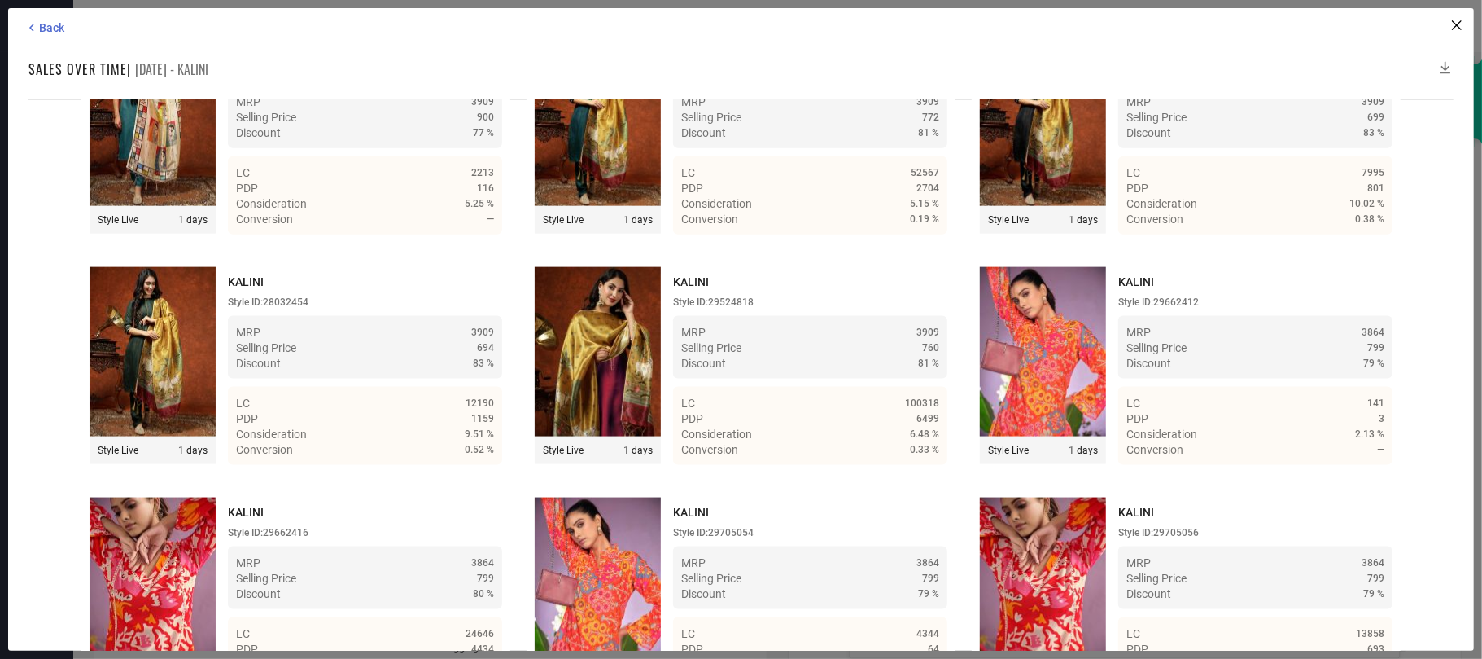
click at [1111, 65] on icon at bounding box center [1446, 67] width 16 height 16
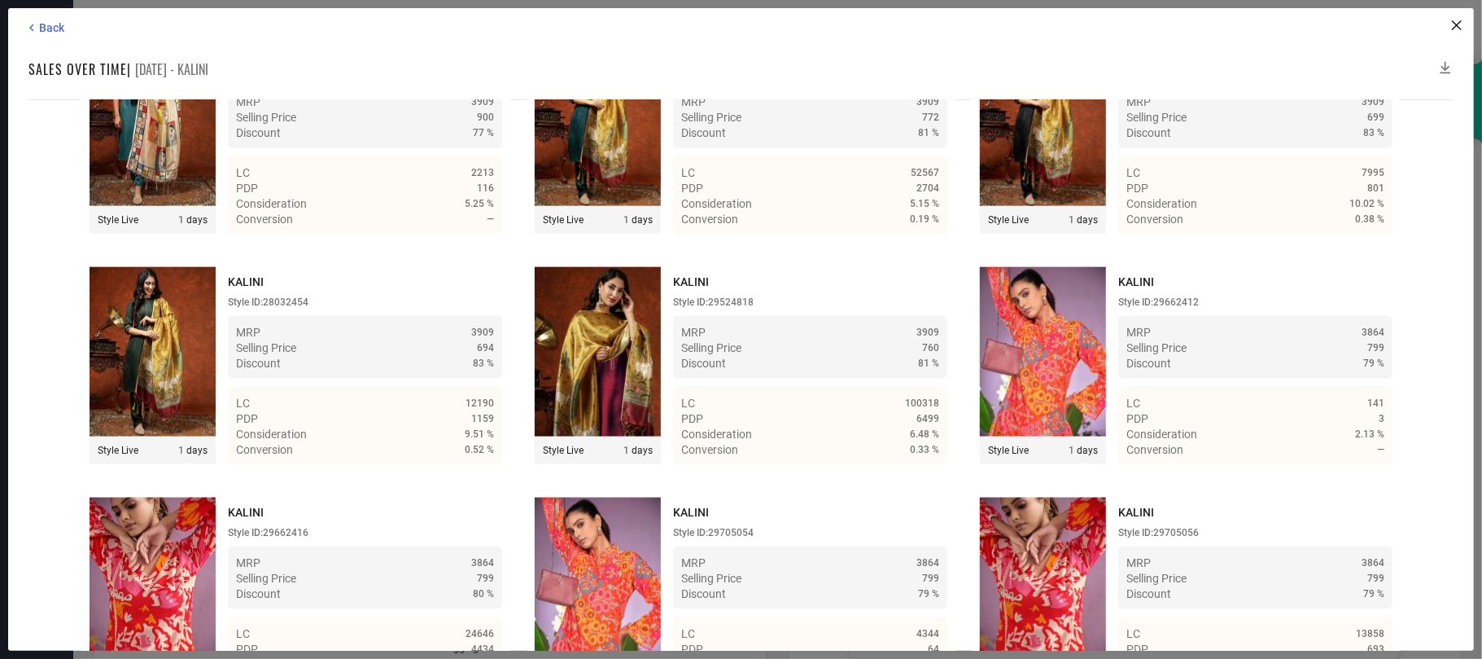
click at [1111, 65] on icon at bounding box center [1446, 67] width 16 height 16
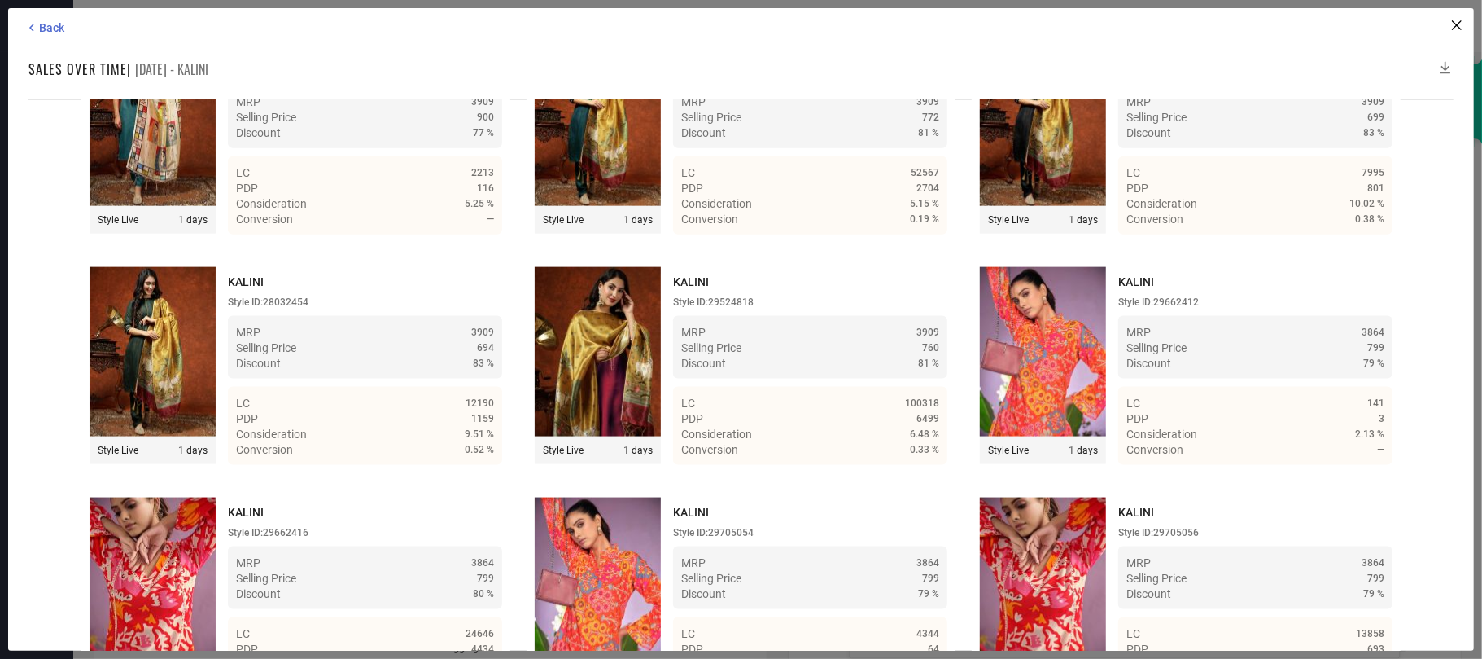
click at [1111, 65] on icon at bounding box center [1446, 67] width 16 height 16
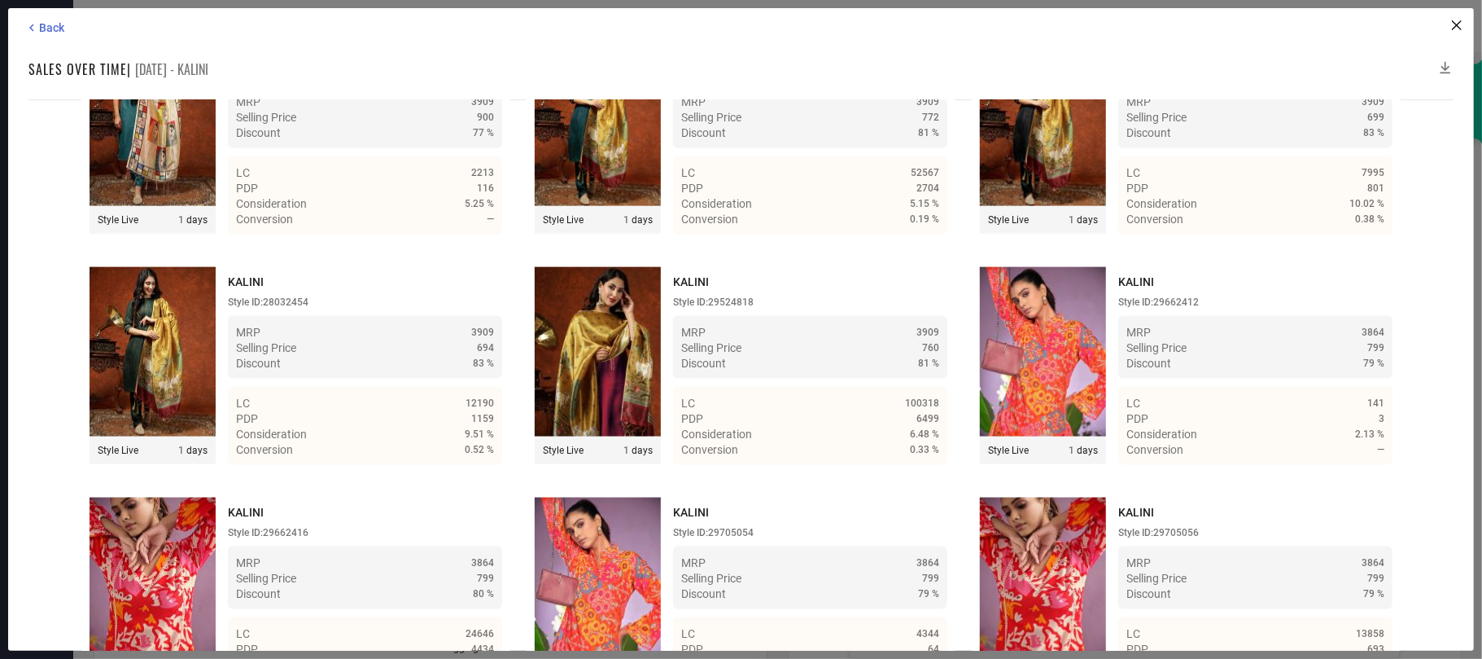
click at [1111, 60] on icon at bounding box center [1446, 67] width 16 height 16
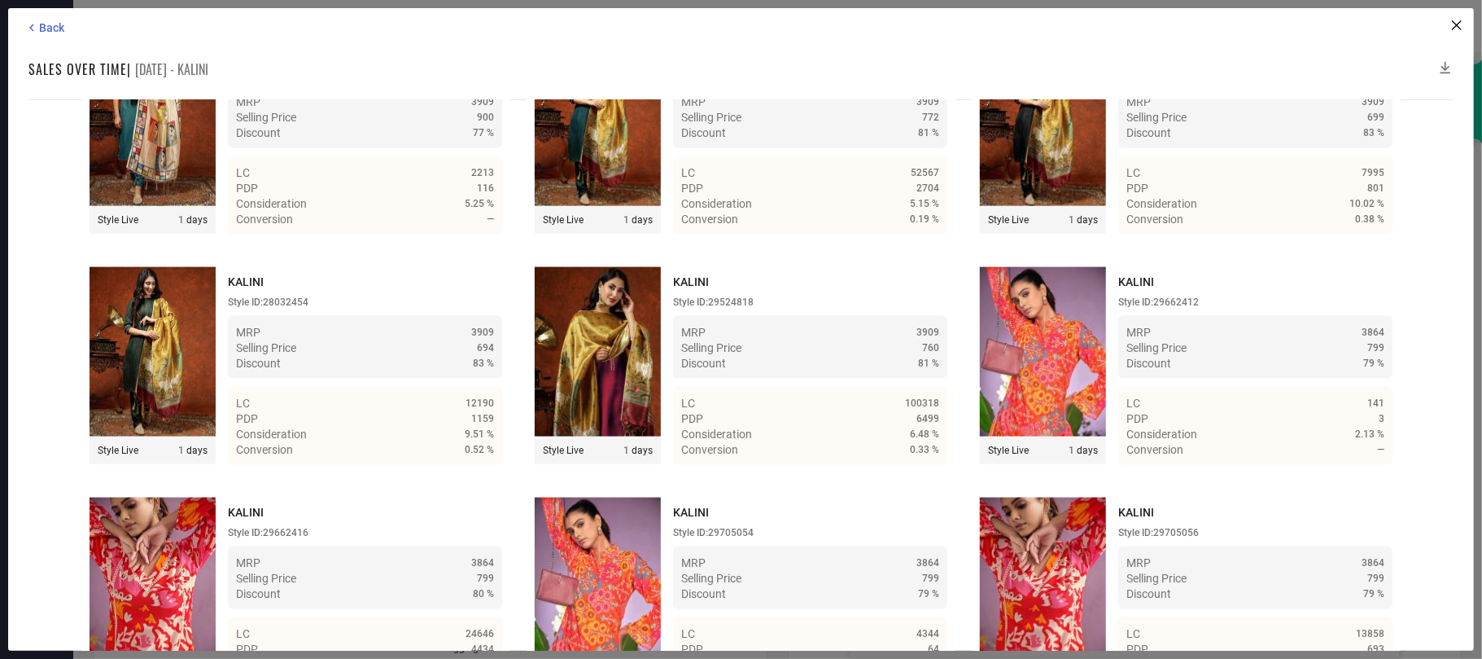
click at [1111, 60] on icon at bounding box center [1446, 67] width 16 height 16
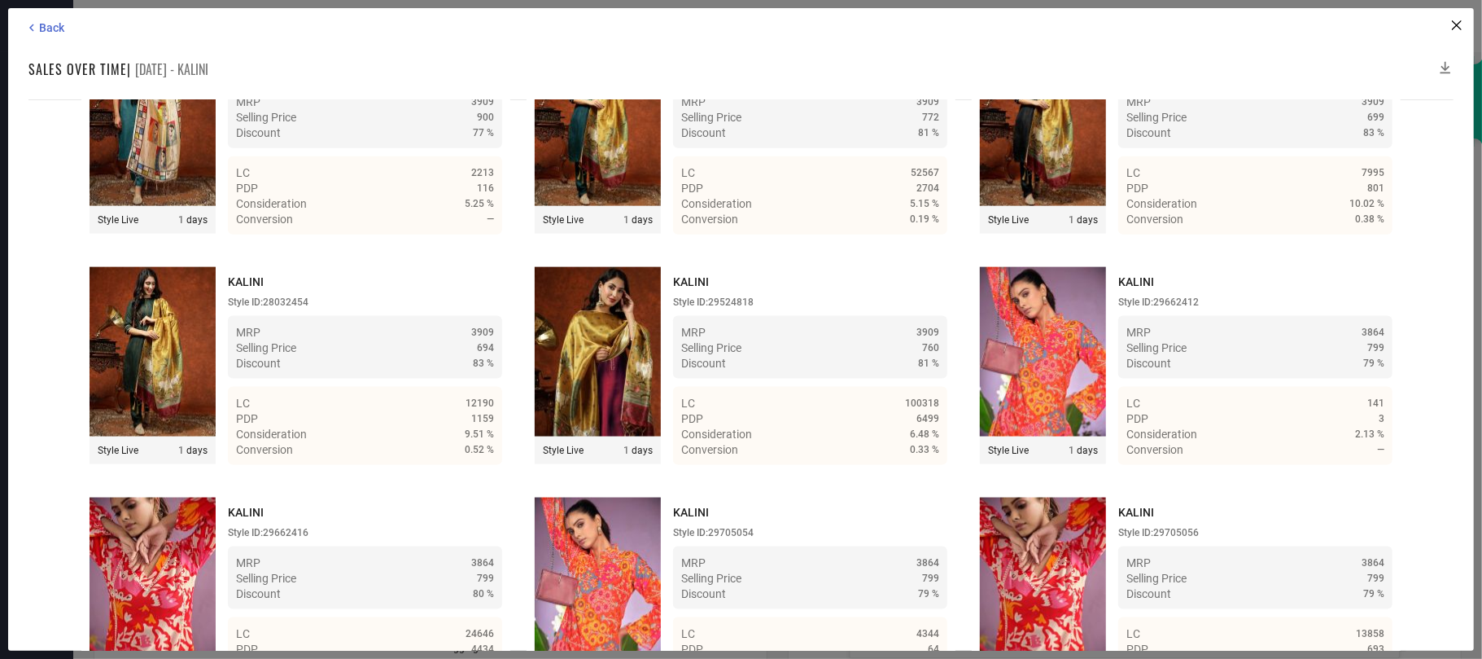
click at [1111, 60] on icon at bounding box center [1446, 67] width 16 height 16
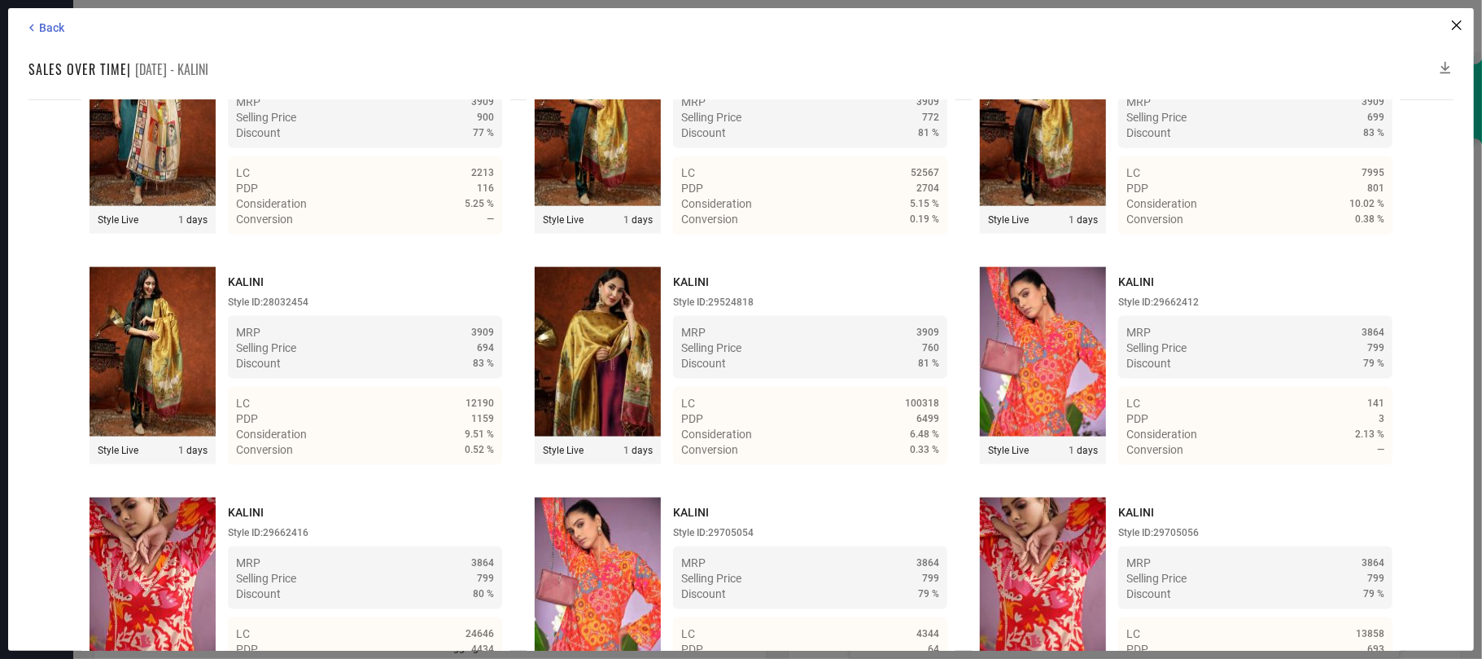
click at [1111, 60] on icon at bounding box center [1446, 67] width 16 height 16
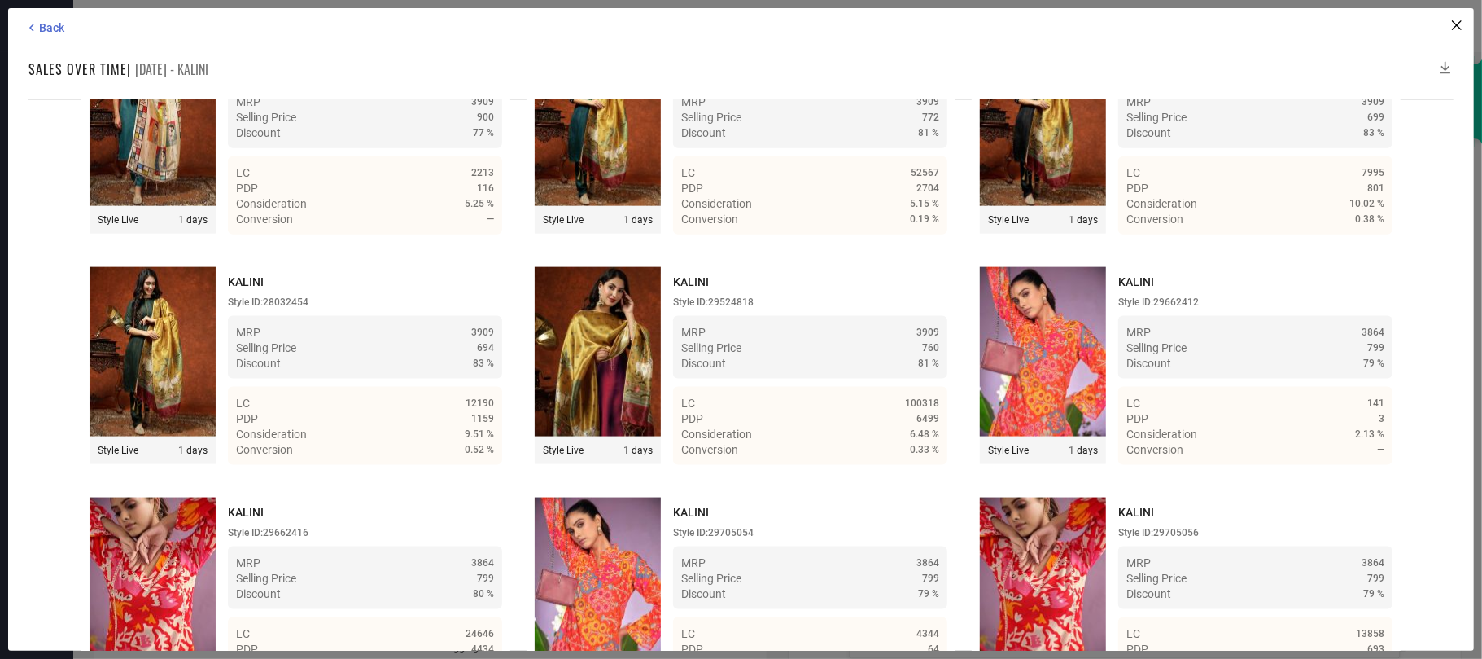
click at [1111, 60] on icon at bounding box center [1446, 67] width 16 height 16
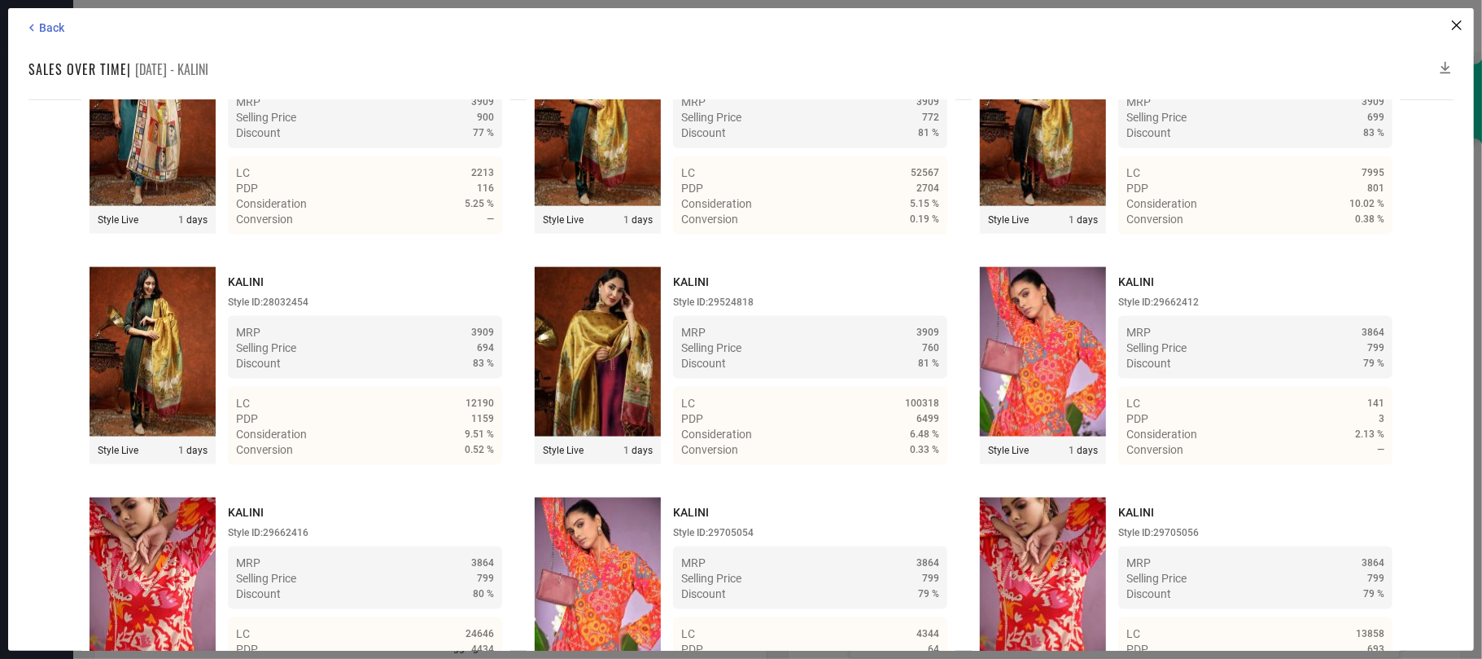
click at [1111, 60] on icon at bounding box center [1446, 67] width 16 height 16
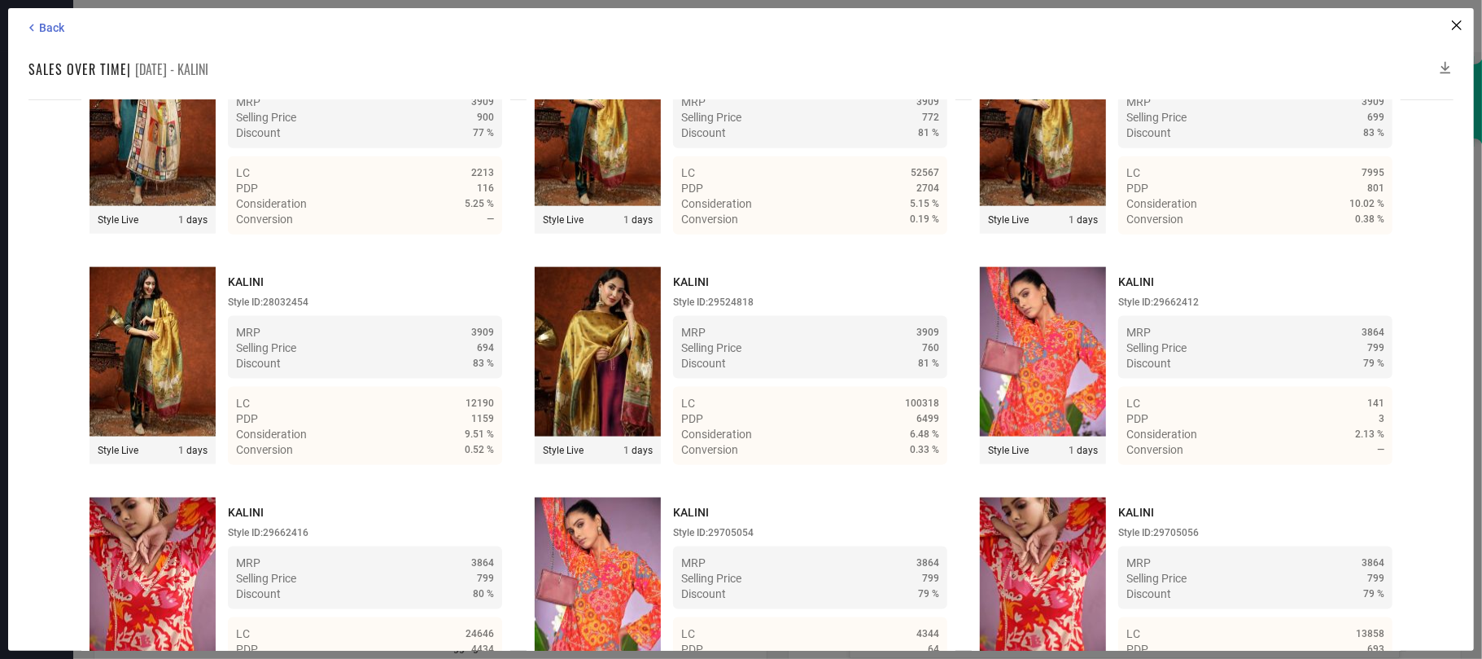
click at [1111, 60] on icon at bounding box center [1446, 67] width 16 height 16
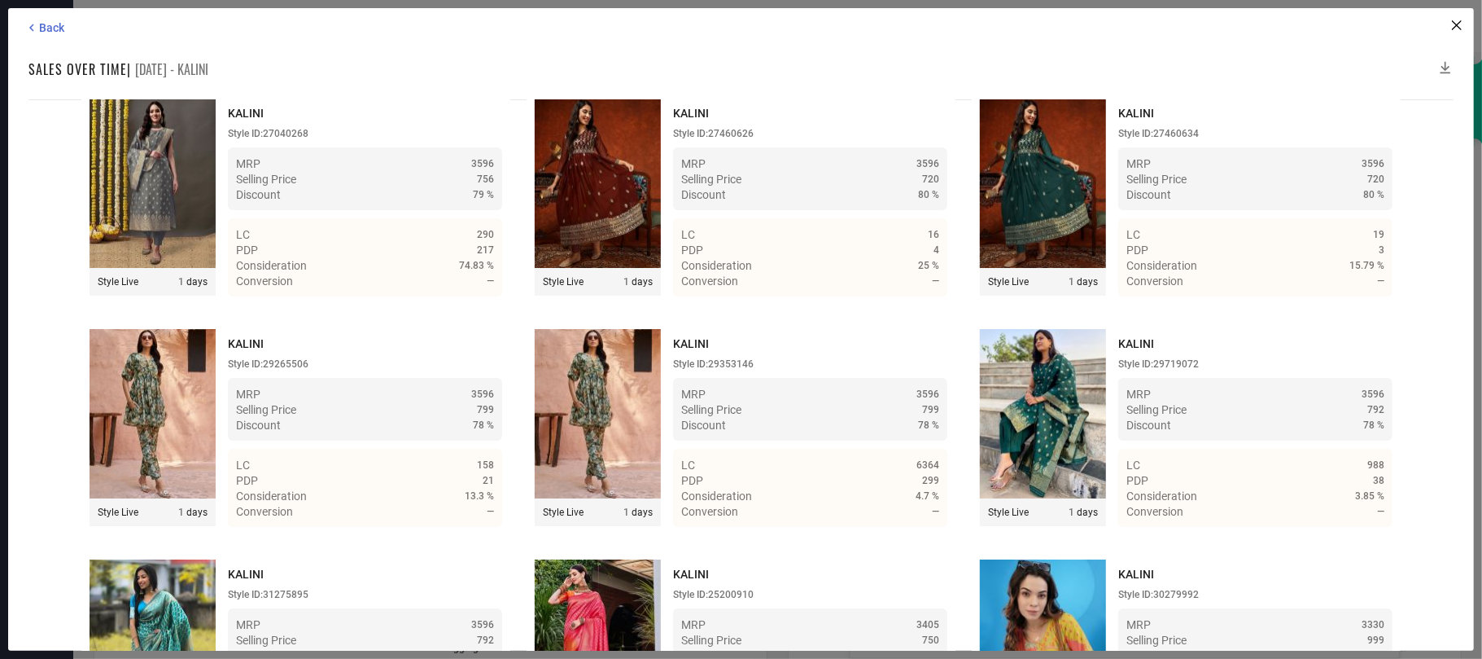
scroll to position [53337, 0]
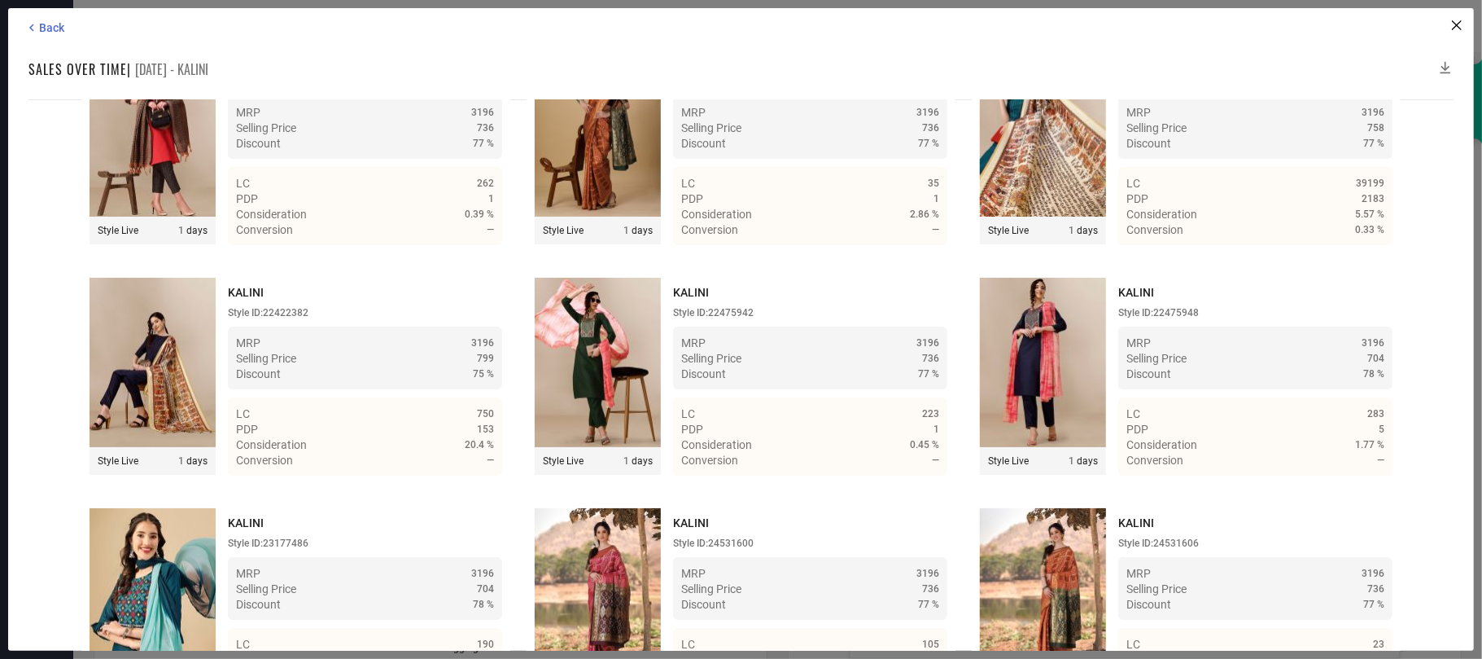
click at [1111, 66] on icon at bounding box center [1446, 67] width 16 height 16
click at [1111, 63] on icon at bounding box center [1446, 67] width 16 height 16
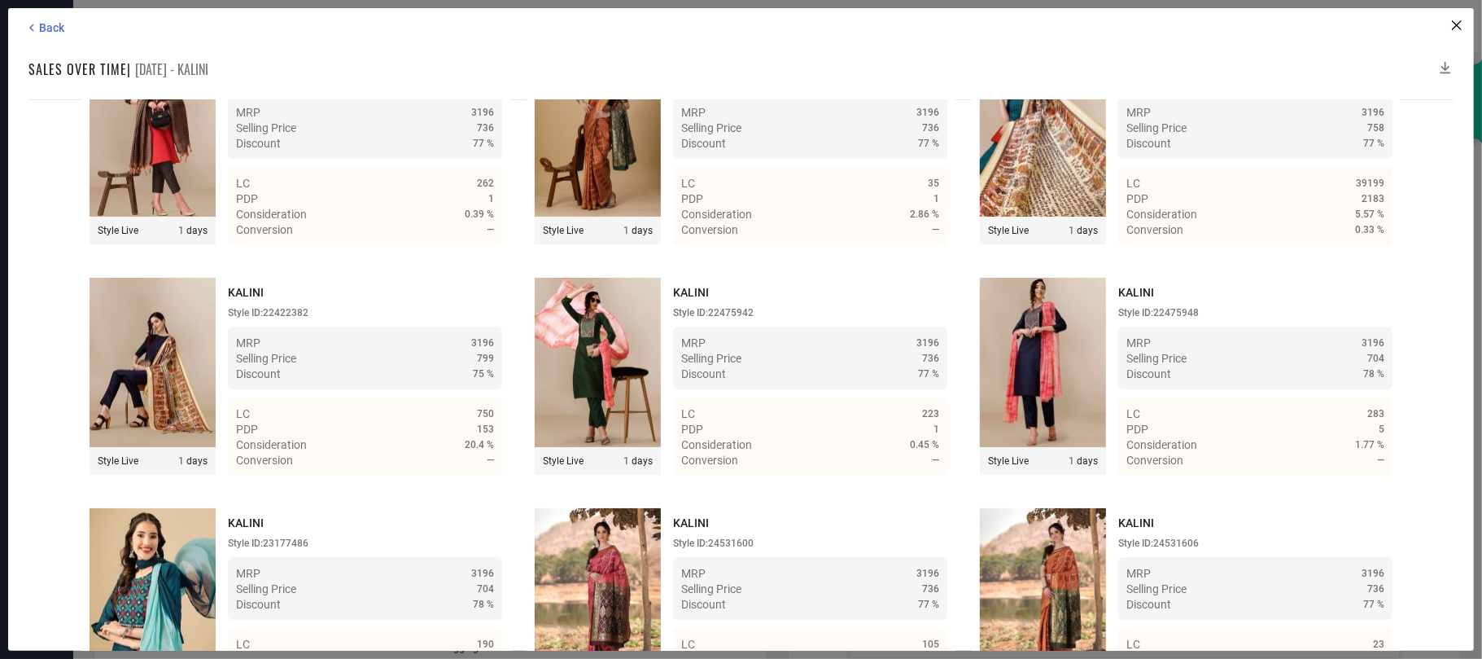
click at [1111, 62] on icon at bounding box center [1446, 67] width 16 height 16
click at [1111, 60] on icon at bounding box center [1446, 67] width 16 height 16
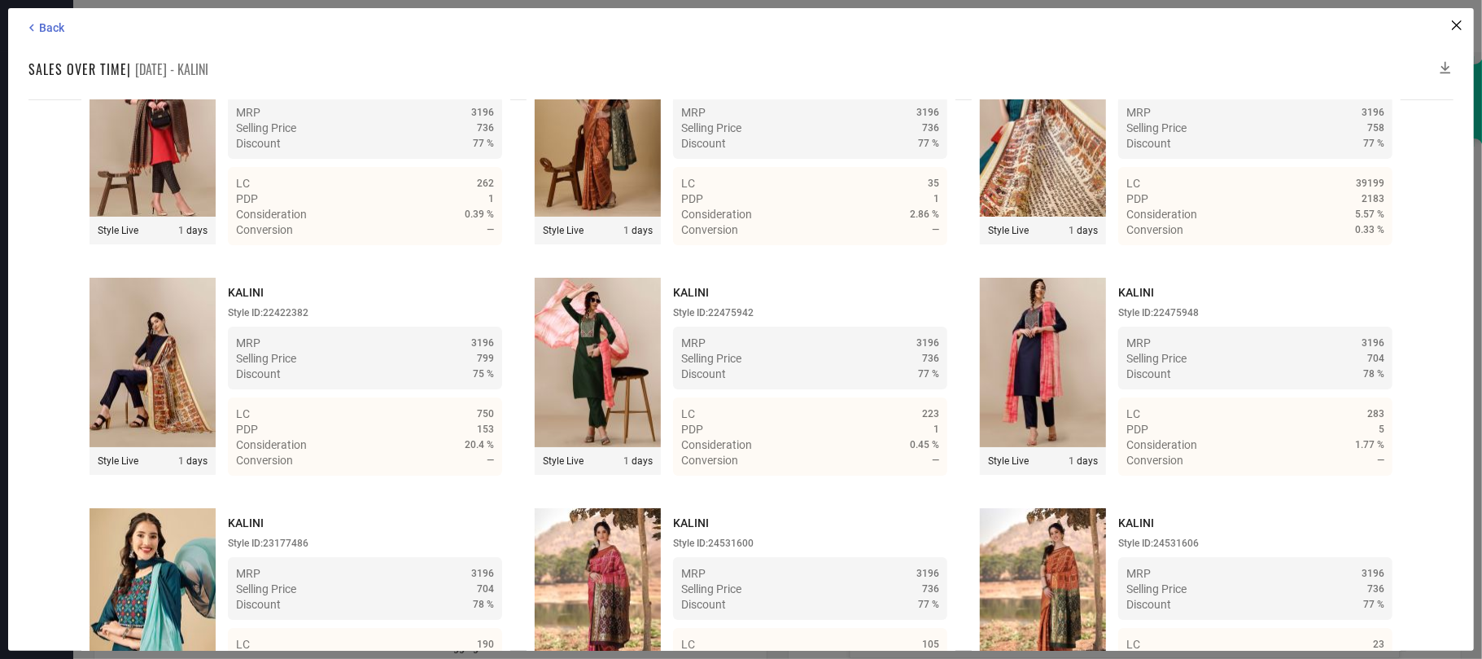
click at [1111, 60] on icon at bounding box center [1446, 67] width 16 height 16
click at [1111, 62] on icon at bounding box center [1446, 67] width 16 height 16
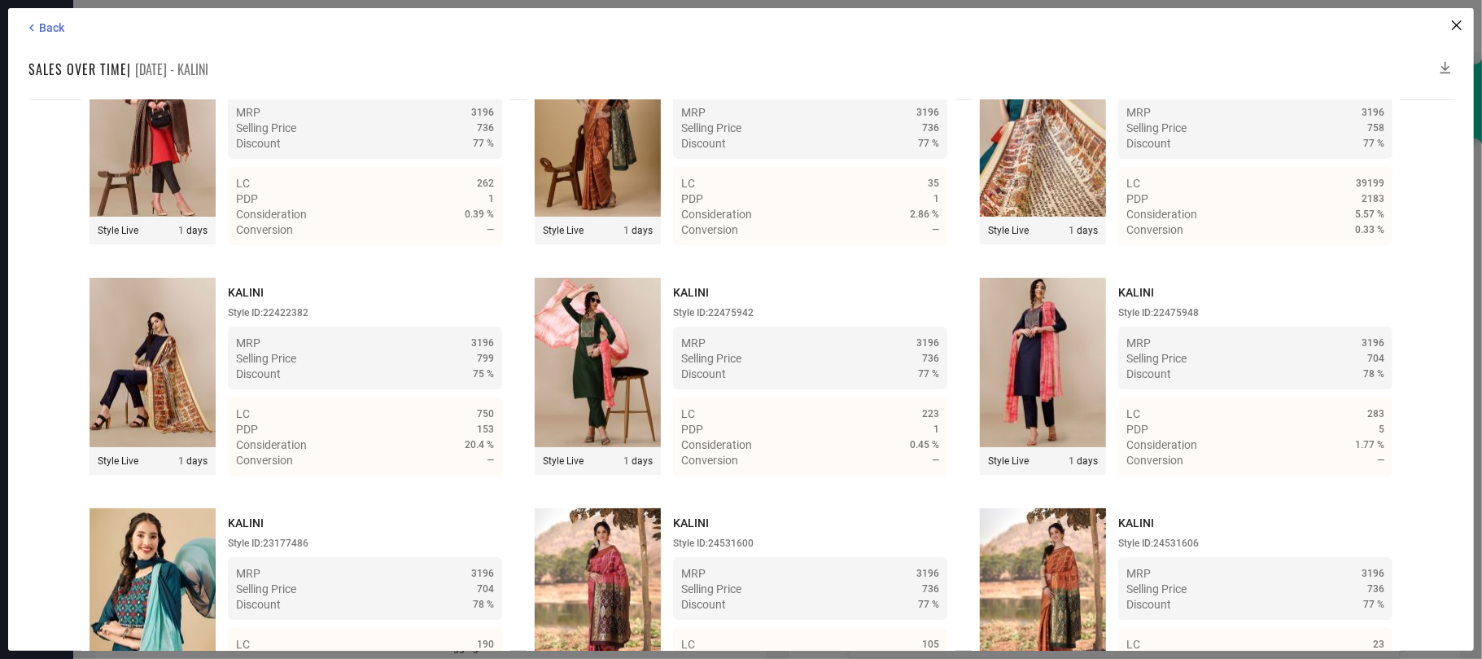
click at [1111, 62] on icon at bounding box center [1446, 67] width 16 height 16
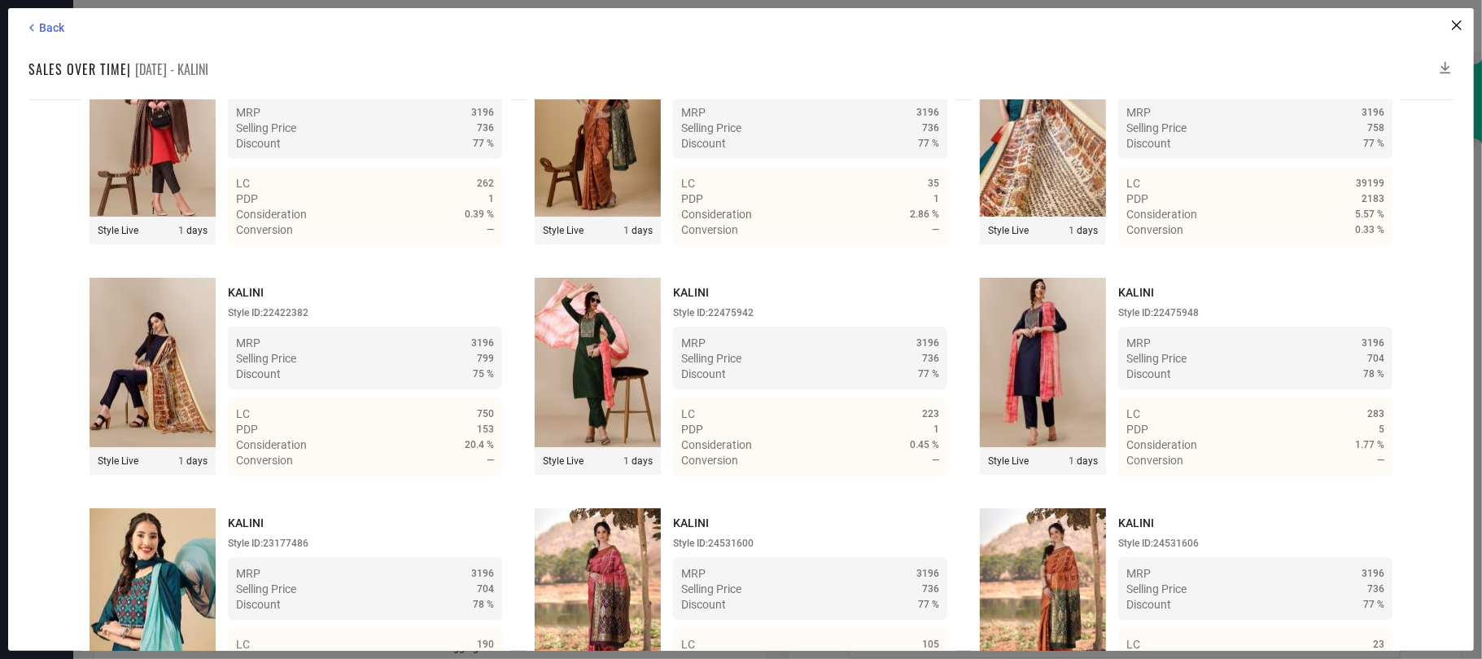
click at [1111, 62] on icon at bounding box center [1446, 67] width 16 height 16
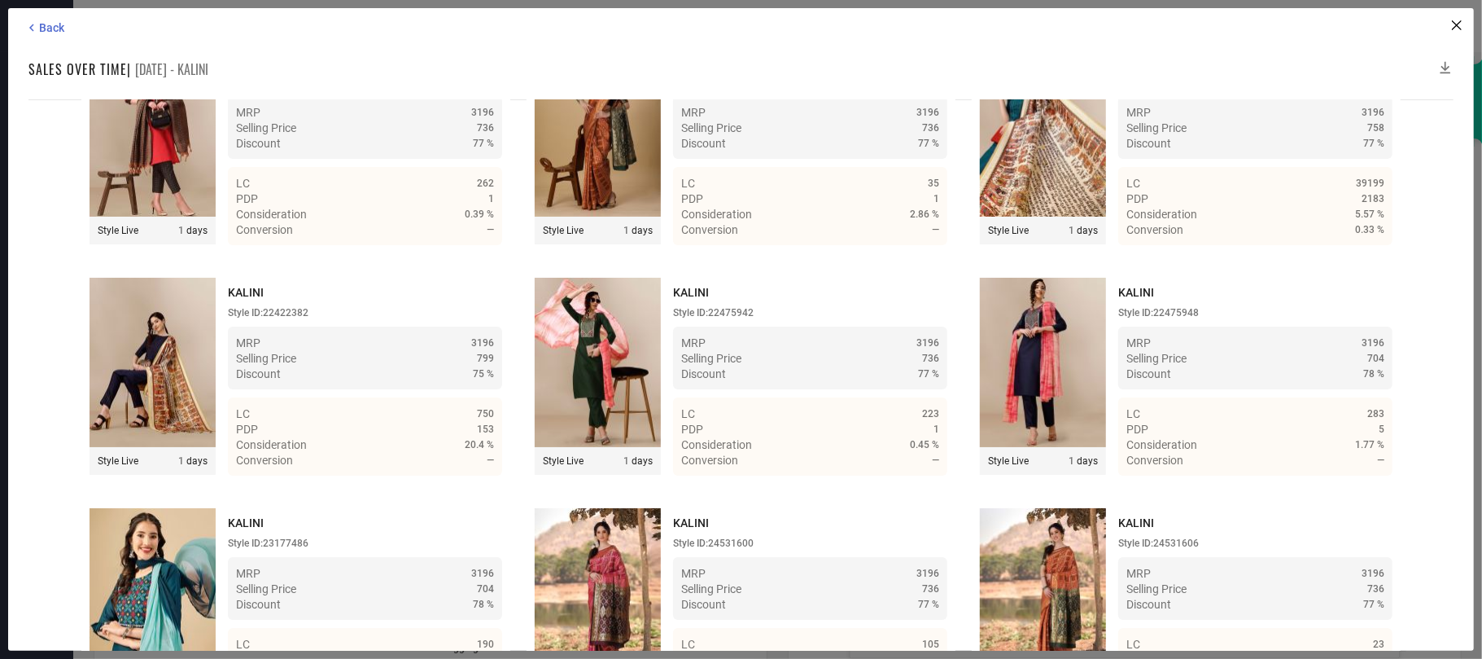
click at [1111, 62] on icon at bounding box center [1446, 67] width 16 height 16
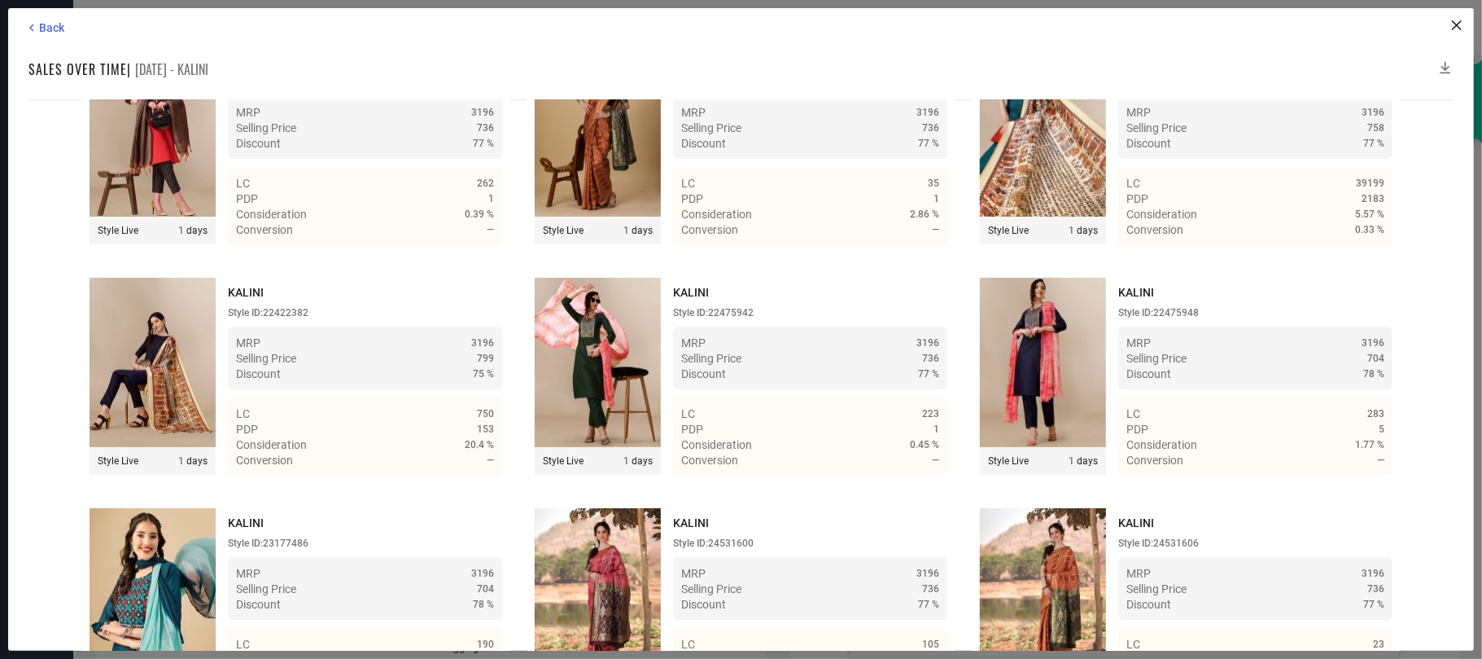
click at [1111, 62] on icon at bounding box center [1446, 67] width 16 height 16
drag, startPoint x: 1446, startPoint y: 66, endPoint x: 1443, endPoint y: 76, distance: 10.3
click at [1111, 76] on div at bounding box center [1446, 69] width 16 height 20
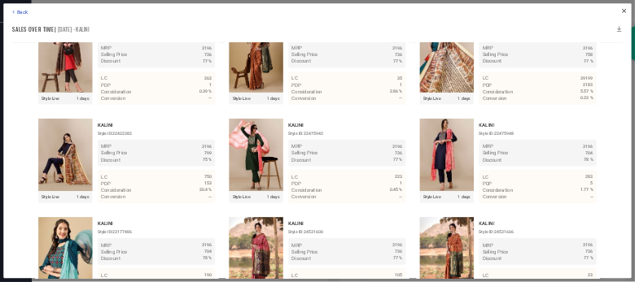
scroll to position [53337, 0]
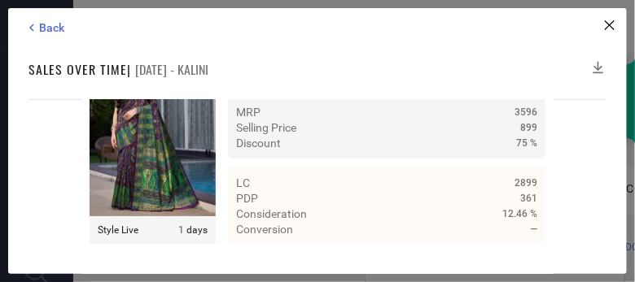
click at [597, 63] on icon at bounding box center [598, 67] width 16 height 16
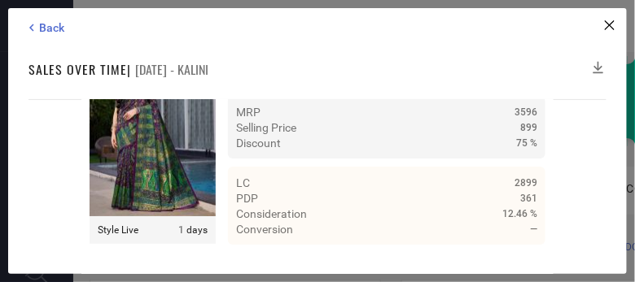
click at [597, 63] on icon at bounding box center [598, 67] width 16 height 16
click at [599, 67] on icon at bounding box center [598, 67] width 16 height 16
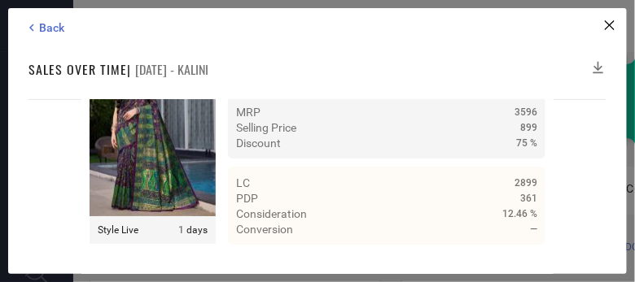
click at [599, 67] on icon at bounding box center [598, 67] width 16 height 16
click at [599, 62] on icon at bounding box center [598, 68] width 11 height 12
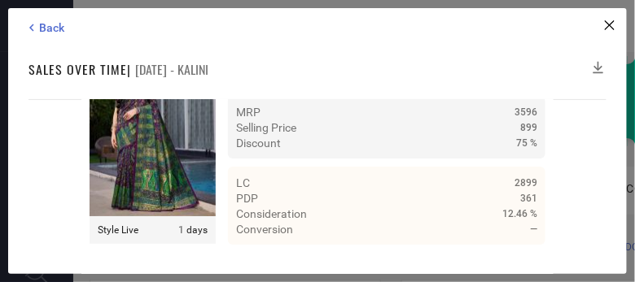
click at [599, 62] on icon at bounding box center [598, 68] width 11 height 12
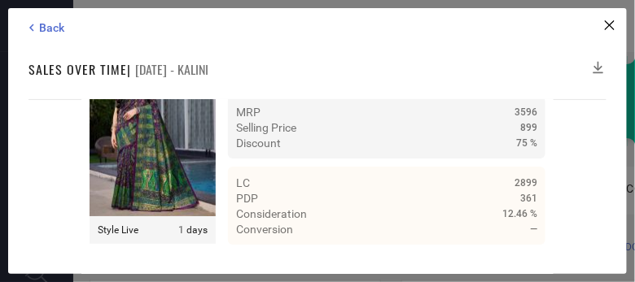
click at [599, 62] on icon at bounding box center [598, 68] width 11 height 12
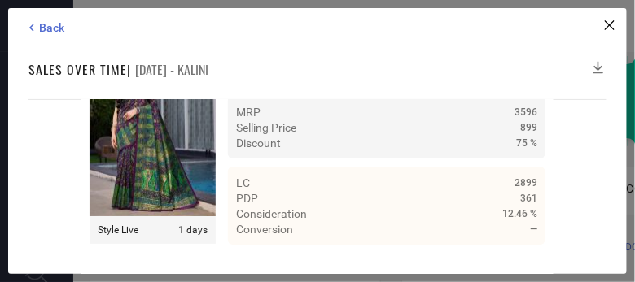
click at [599, 62] on icon at bounding box center [598, 68] width 11 height 12
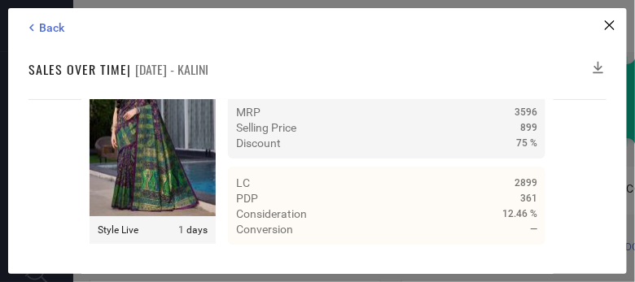
click at [599, 62] on icon at bounding box center [598, 68] width 11 height 12
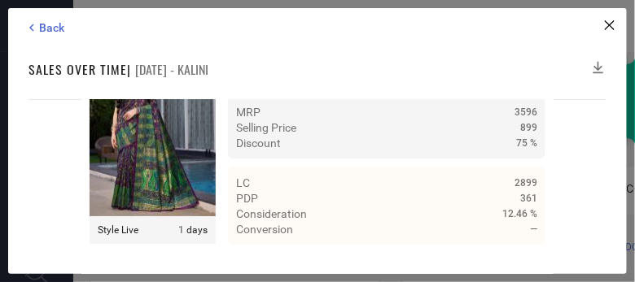
click at [599, 62] on icon at bounding box center [598, 68] width 11 height 12
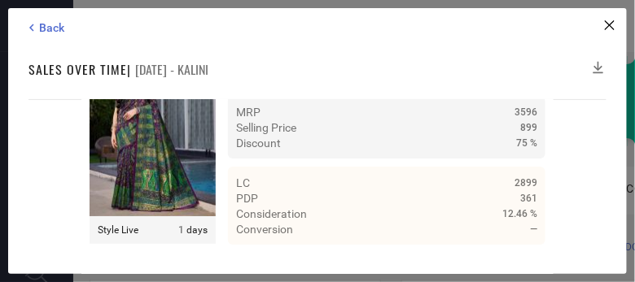
click at [599, 62] on icon at bounding box center [598, 68] width 11 height 12
click at [597, 66] on icon at bounding box center [598, 67] width 16 height 16
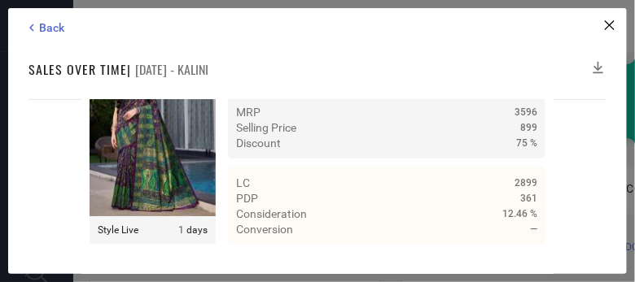
click at [597, 66] on icon at bounding box center [598, 67] width 16 height 16
click at [601, 66] on icon at bounding box center [598, 67] width 16 height 16
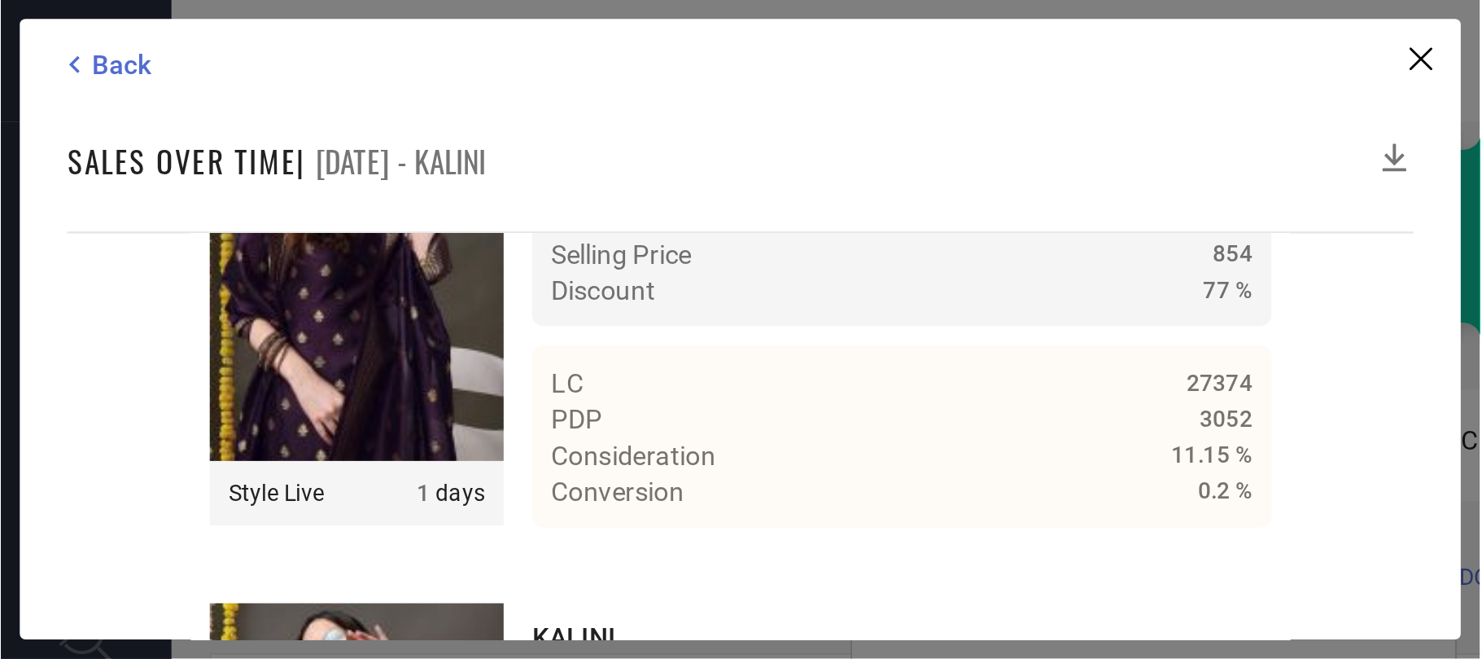
scroll to position [52391, 0]
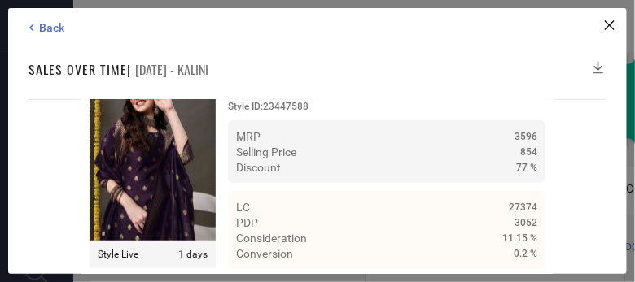
click at [598, 67] on icon at bounding box center [598, 68] width 11 height 12
click at [409, 36] on div "Back Sales over time | [DATE] - KALINI Time Duration: MRP : High to Low MRP : L…" at bounding box center [317, 141] width 619 height 266
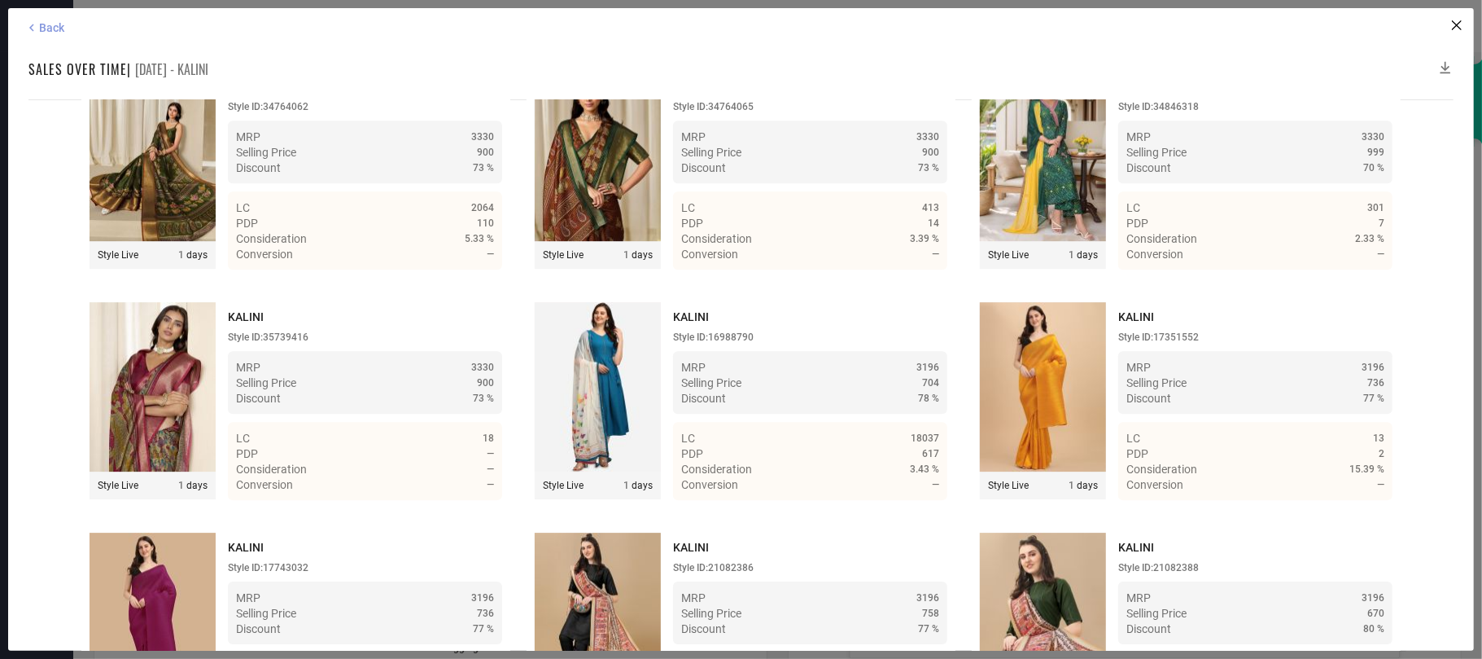
click at [46, 21] on span "Back" at bounding box center [51, 27] width 25 height 13
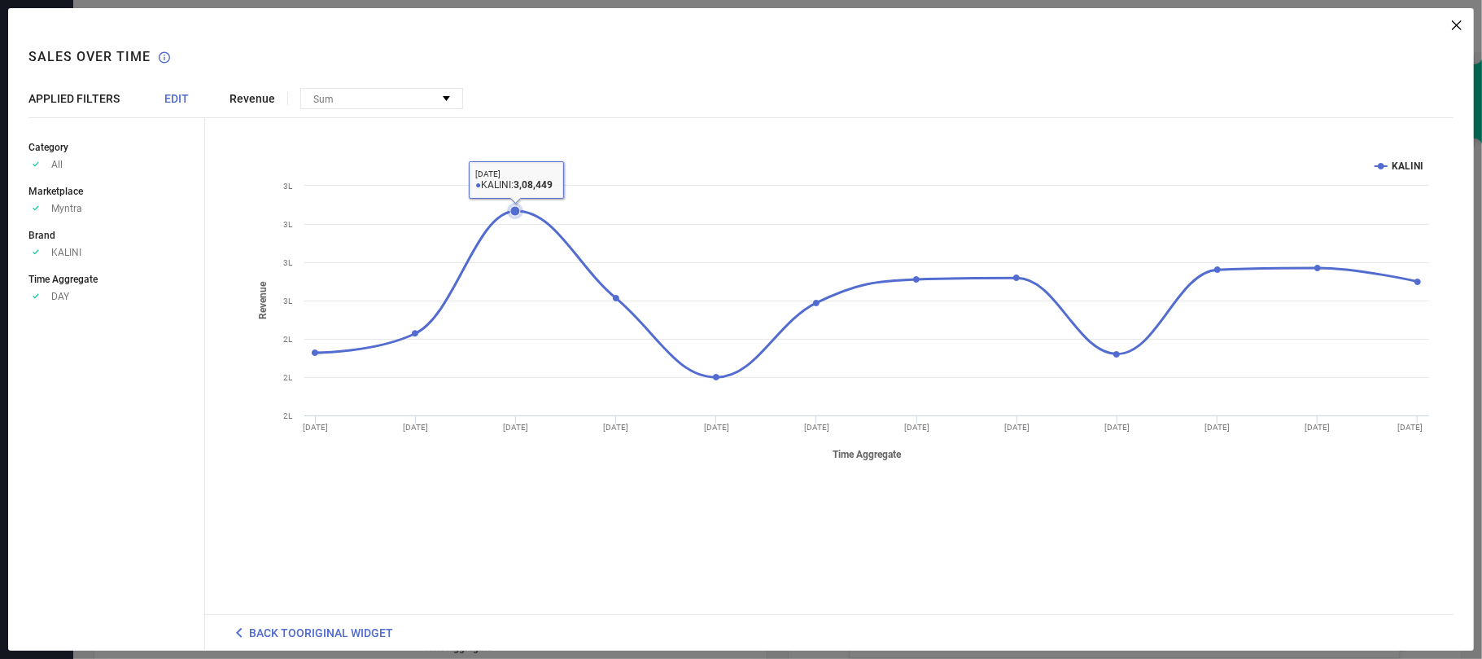
click at [514, 206] on icon at bounding box center [515, 211] width 10 height 10
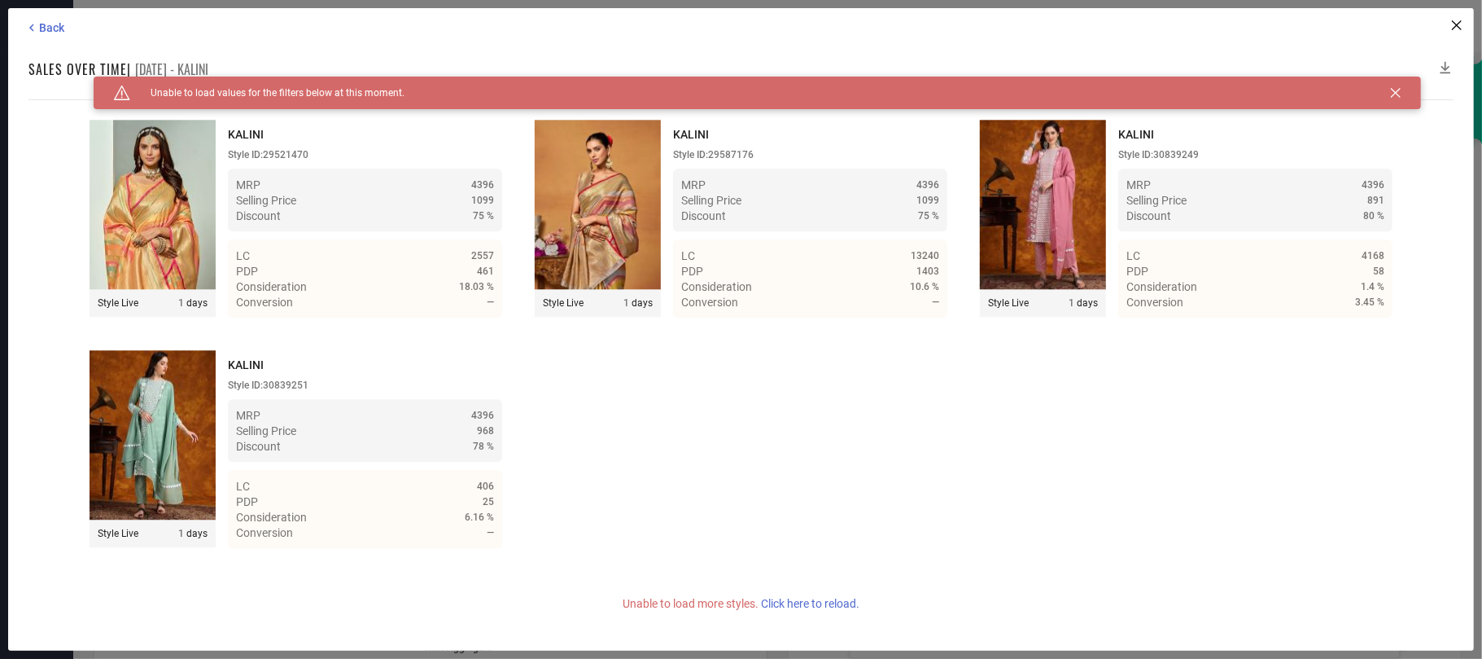
scroll to position [7414, 0]
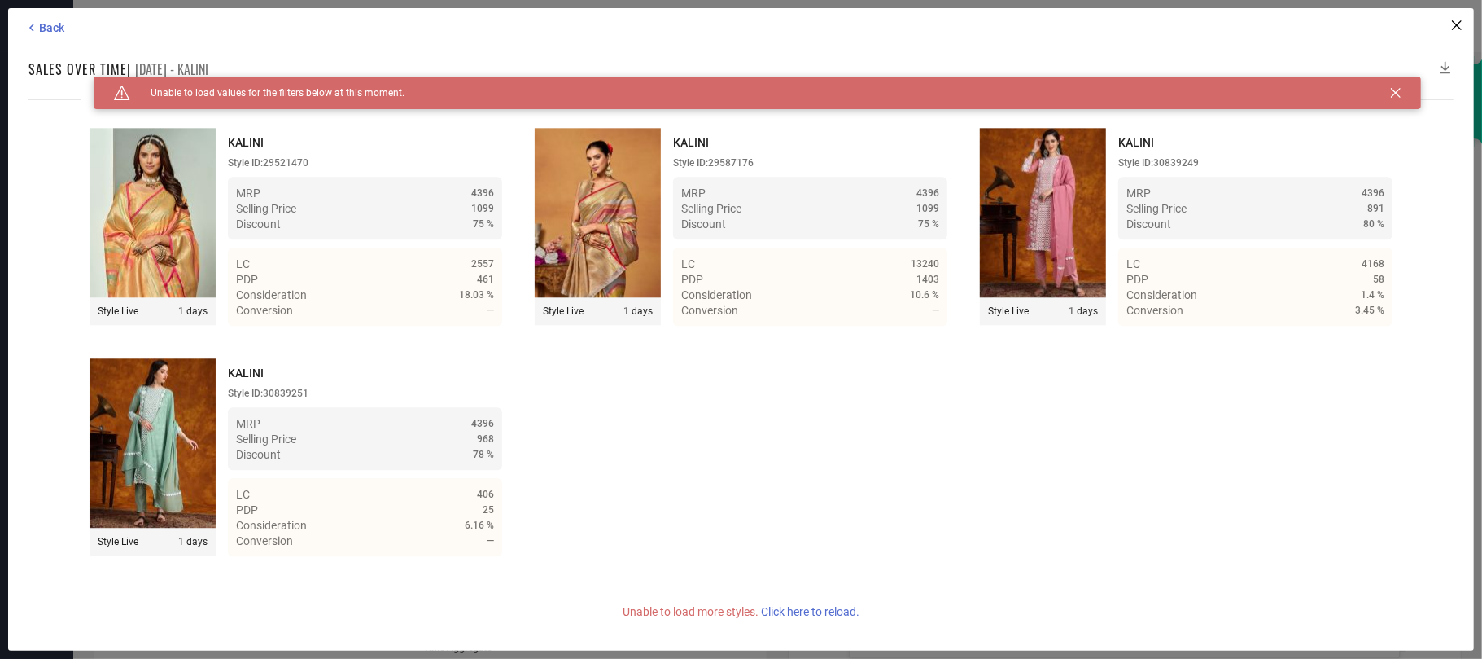
click at [794, 605] on span "Click here to reload." at bounding box center [810, 611] width 98 height 13
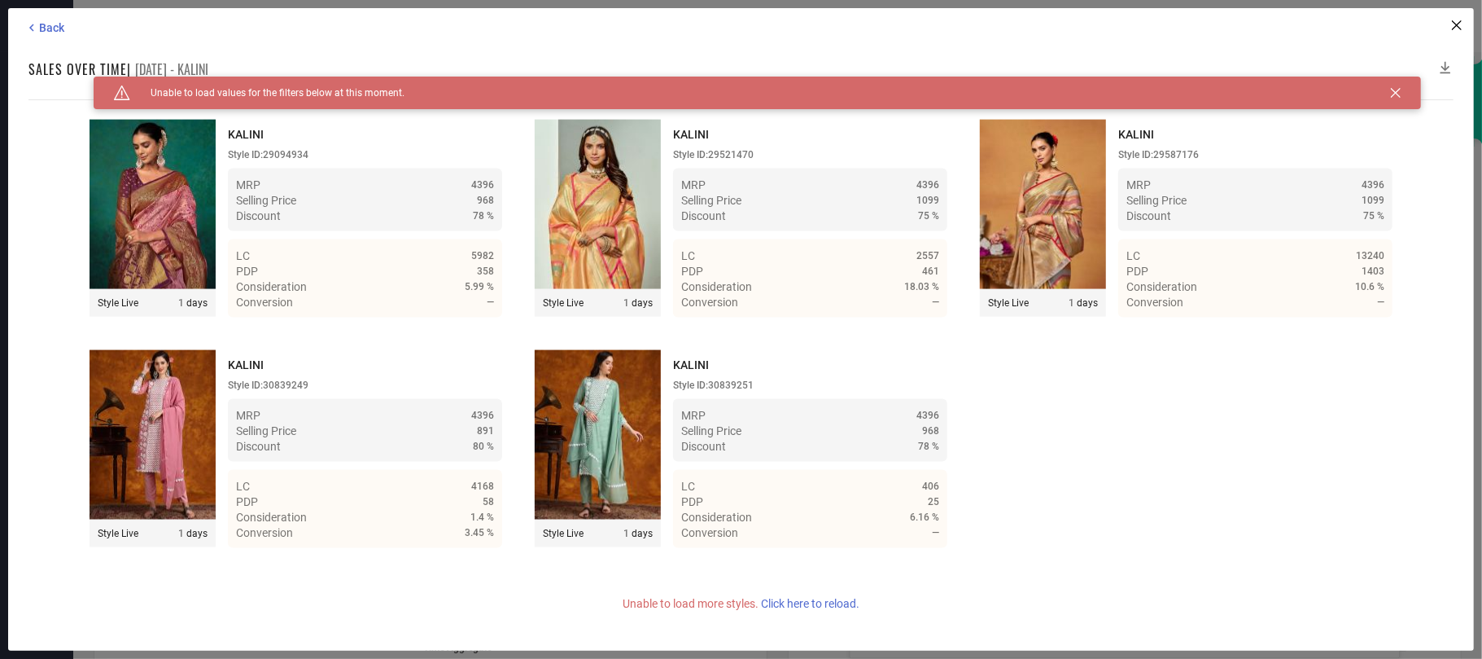
scroll to position [15007, 0]
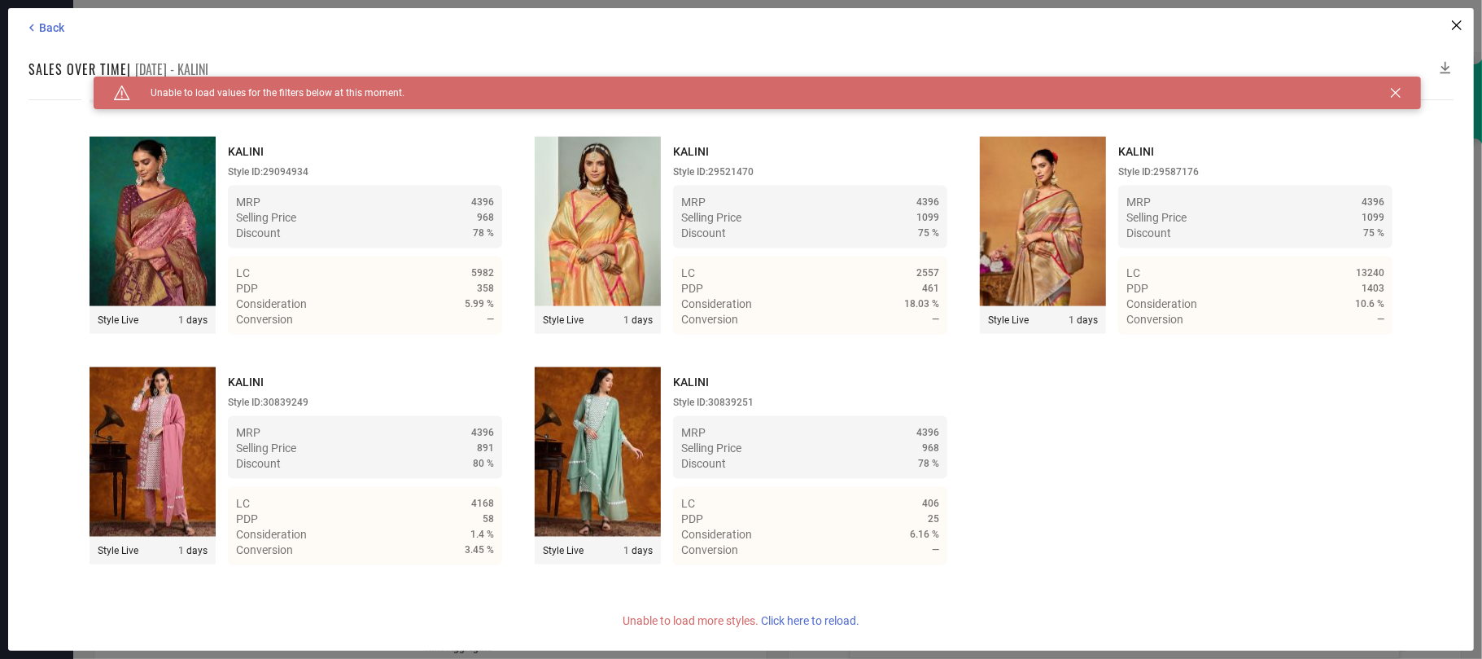
click at [806, 614] on span "Click here to reload." at bounding box center [810, 620] width 98 height 13
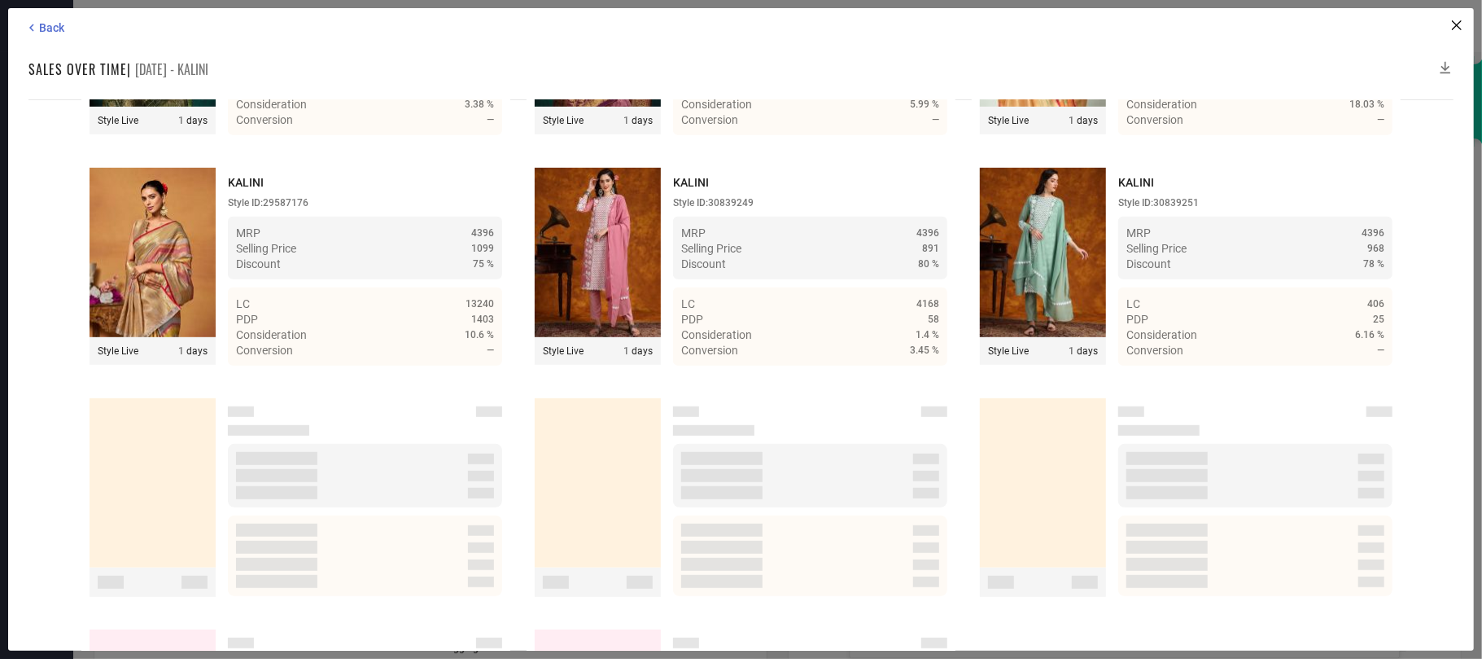
scroll to position [22966, 0]
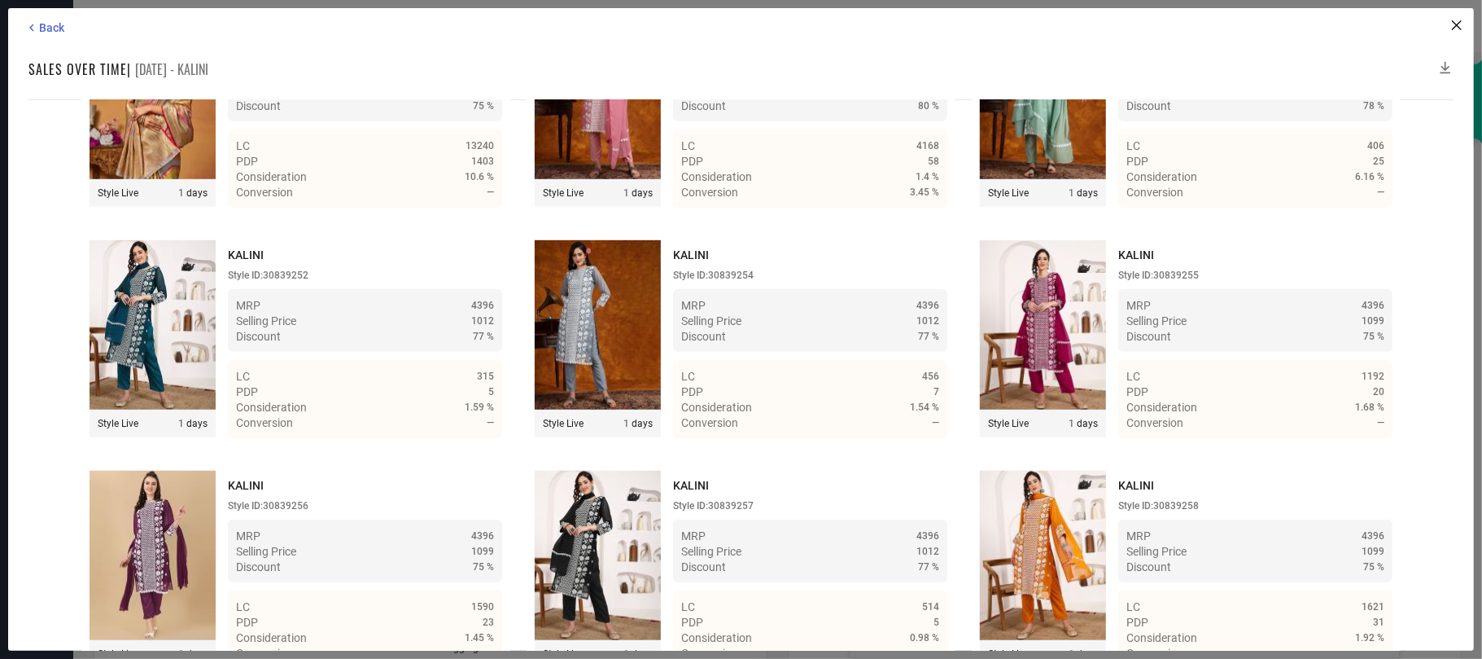
click at [1446, 66] on icon at bounding box center [1446, 67] width 16 height 16
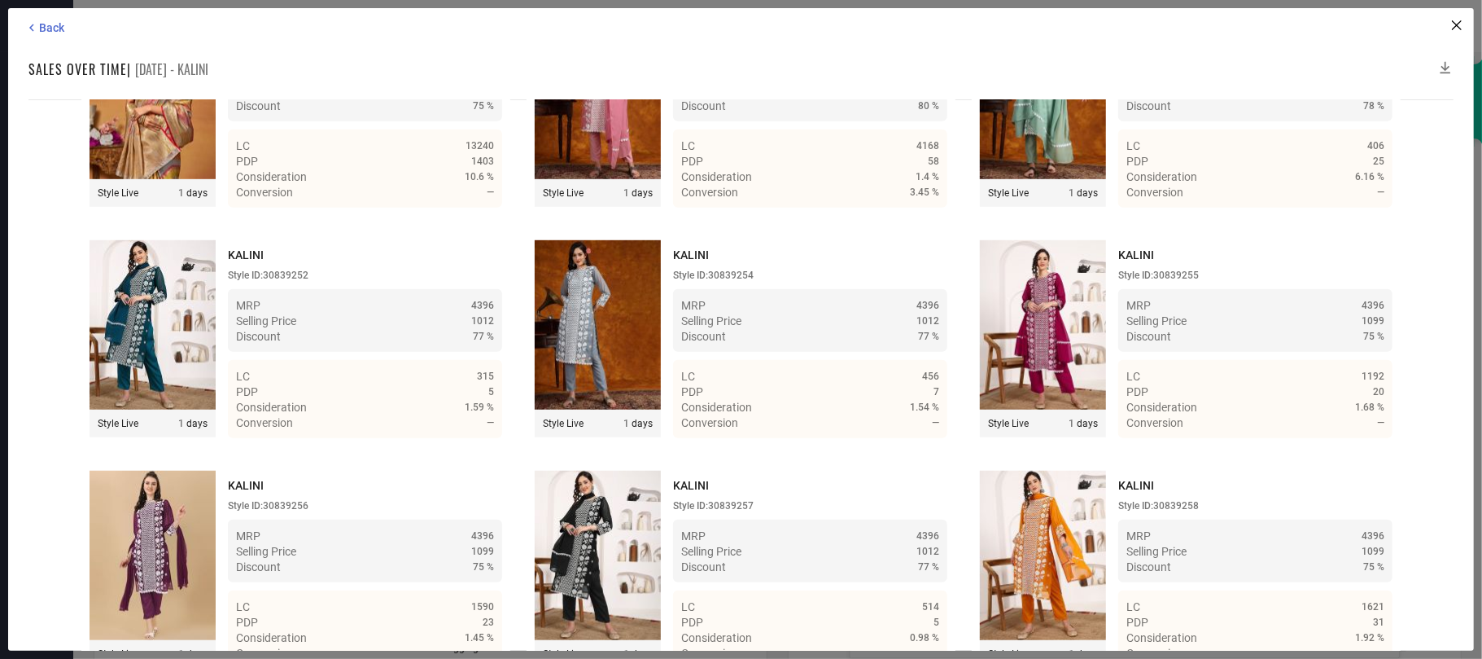
click at [1446, 66] on icon at bounding box center [1446, 67] width 16 height 16
click at [1446, 65] on icon at bounding box center [1446, 67] width 16 height 16
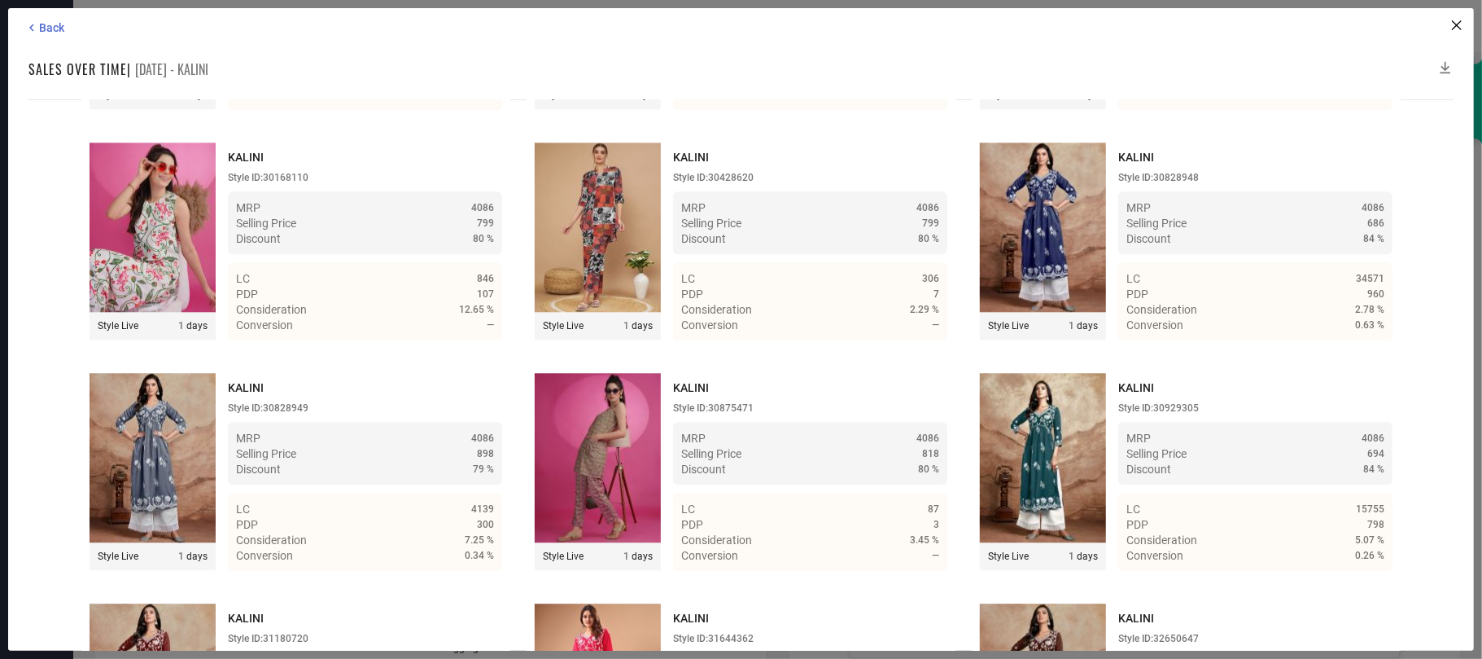
scroll to position [25246, 0]
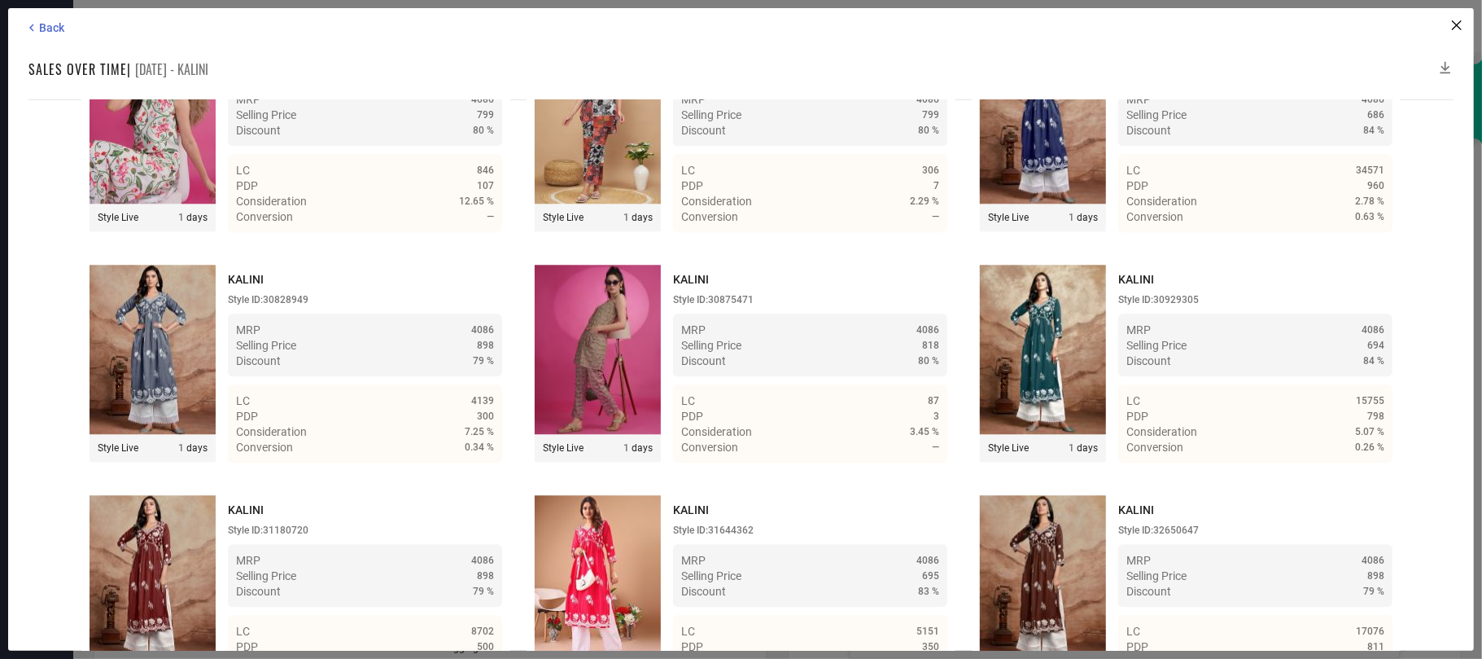
click at [1443, 66] on icon at bounding box center [1446, 67] width 16 height 16
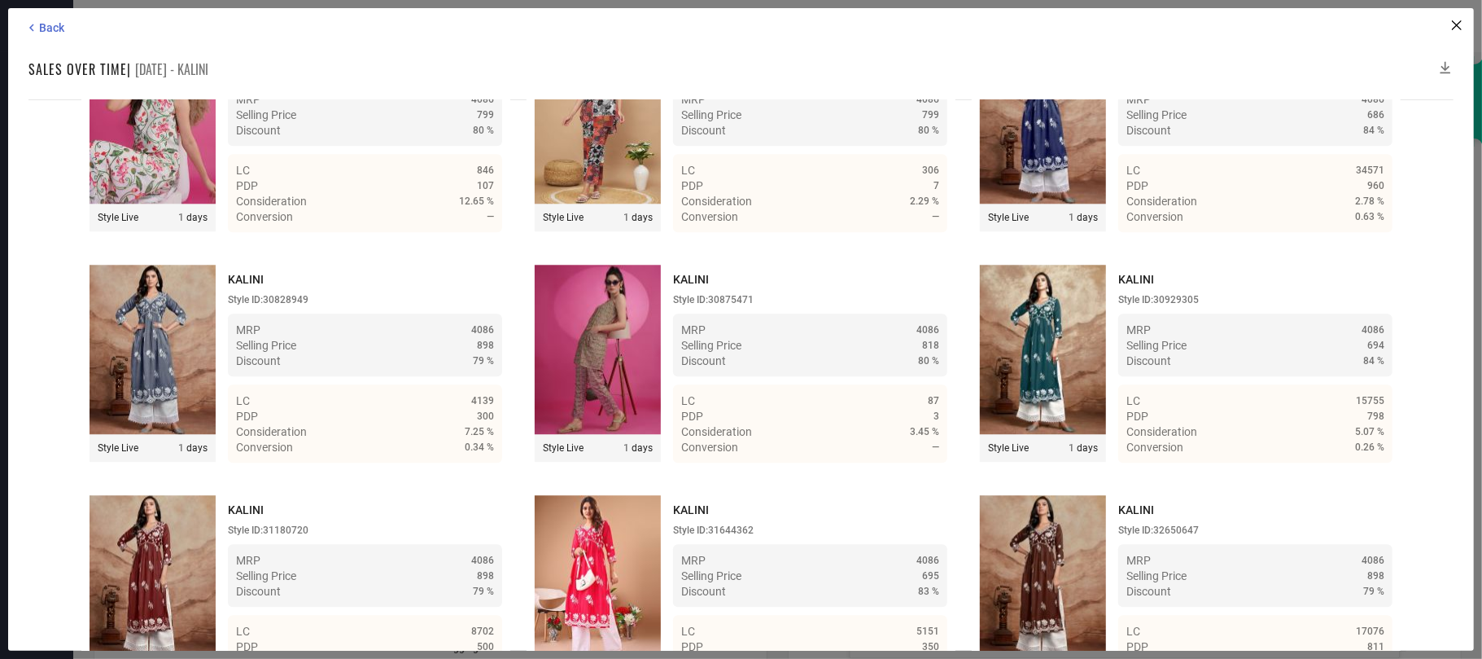
click at [1443, 66] on icon at bounding box center [1446, 67] width 16 height 16
click at [1443, 65] on icon at bounding box center [1446, 67] width 16 height 16
